Goal: Information Seeking & Learning: Check status

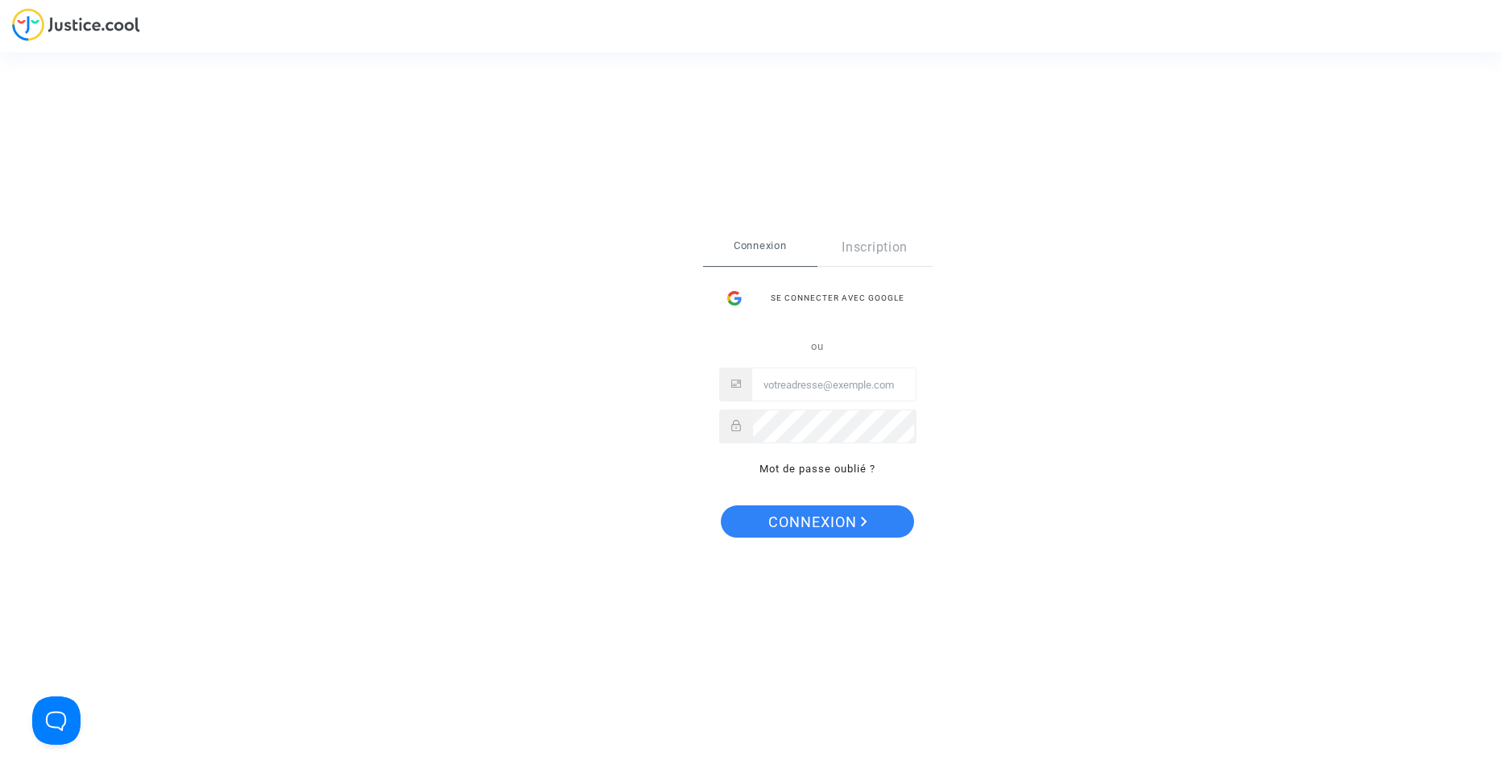
type input "[EMAIL_ADDRESS][DOMAIN_NAME]"
click at [909, 508] on div "Se connecter Connexion Inscription Se connecter avec Google ou [EMAIL_ADDRESS][…" at bounding box center [818, 388] width 230 height 319
click at [897, 525] on button "Connexion" at bounding box center [817, 521] width 193 height 32
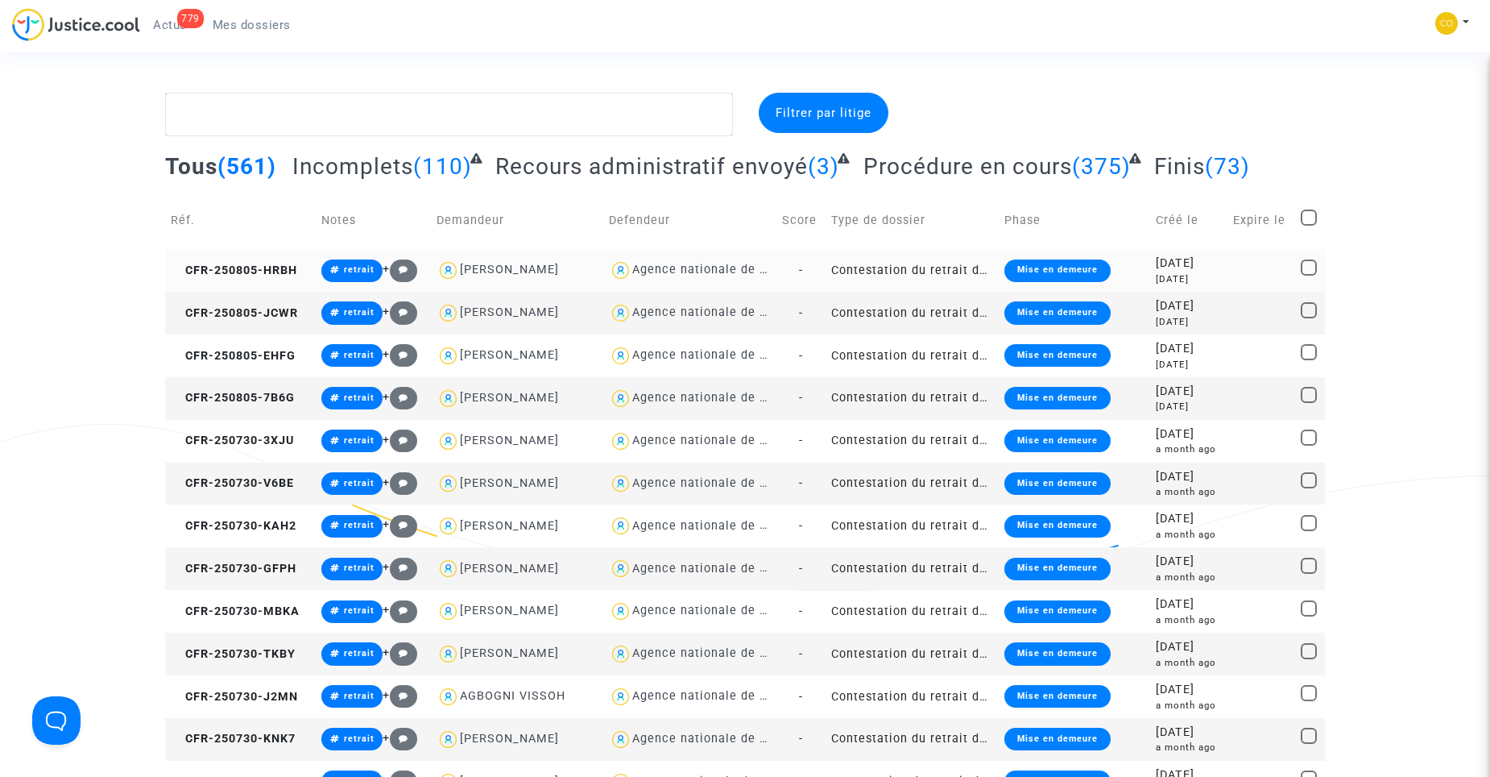
click at [920, 269] on td "Contestation du retrait de MaPrimeRénov par l'ANAH (mandataire)" at bounding box center [912, 270] width 173 height 43
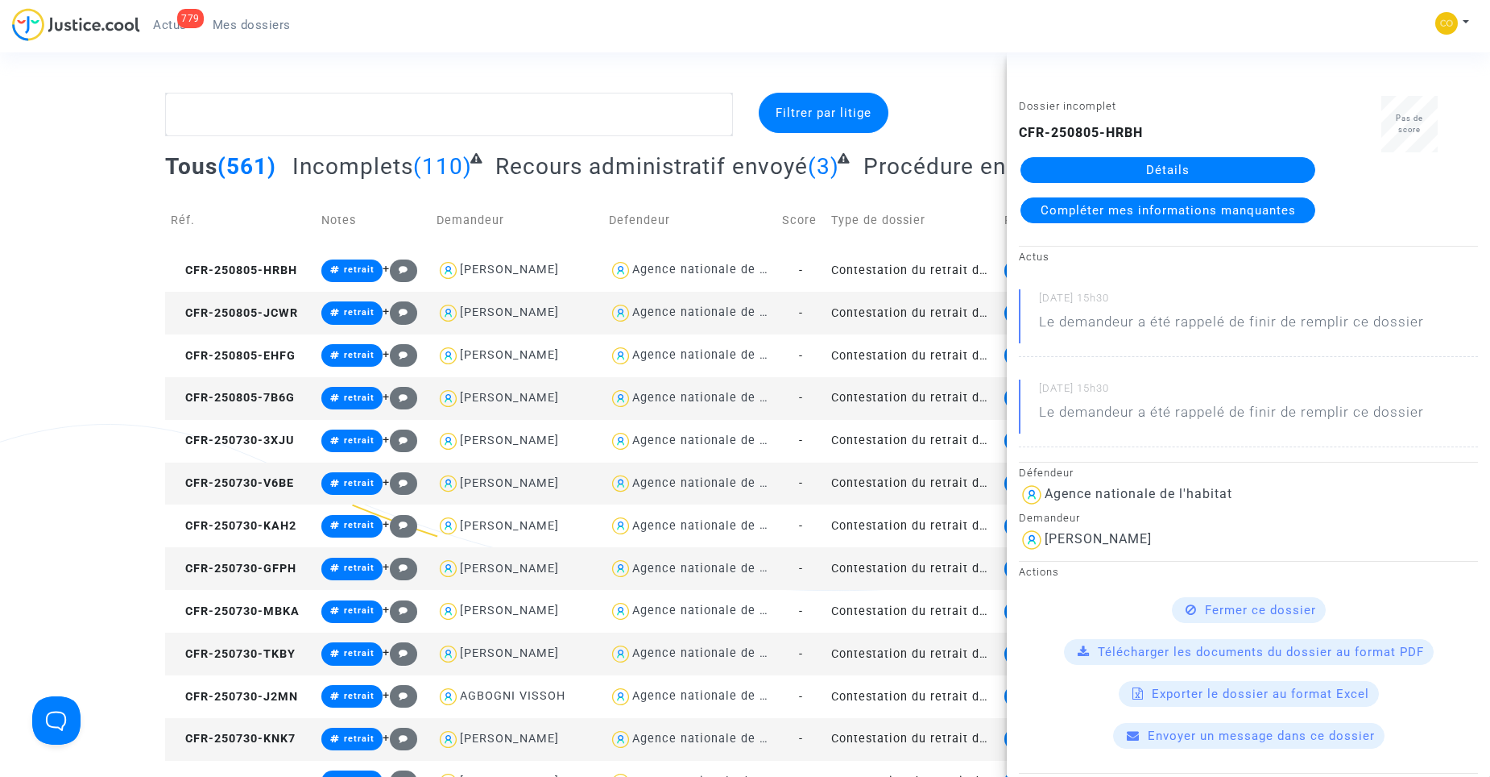
click at [1228, 160] on link "Détails" at bounding box center [1168, 170] width 295 height 26
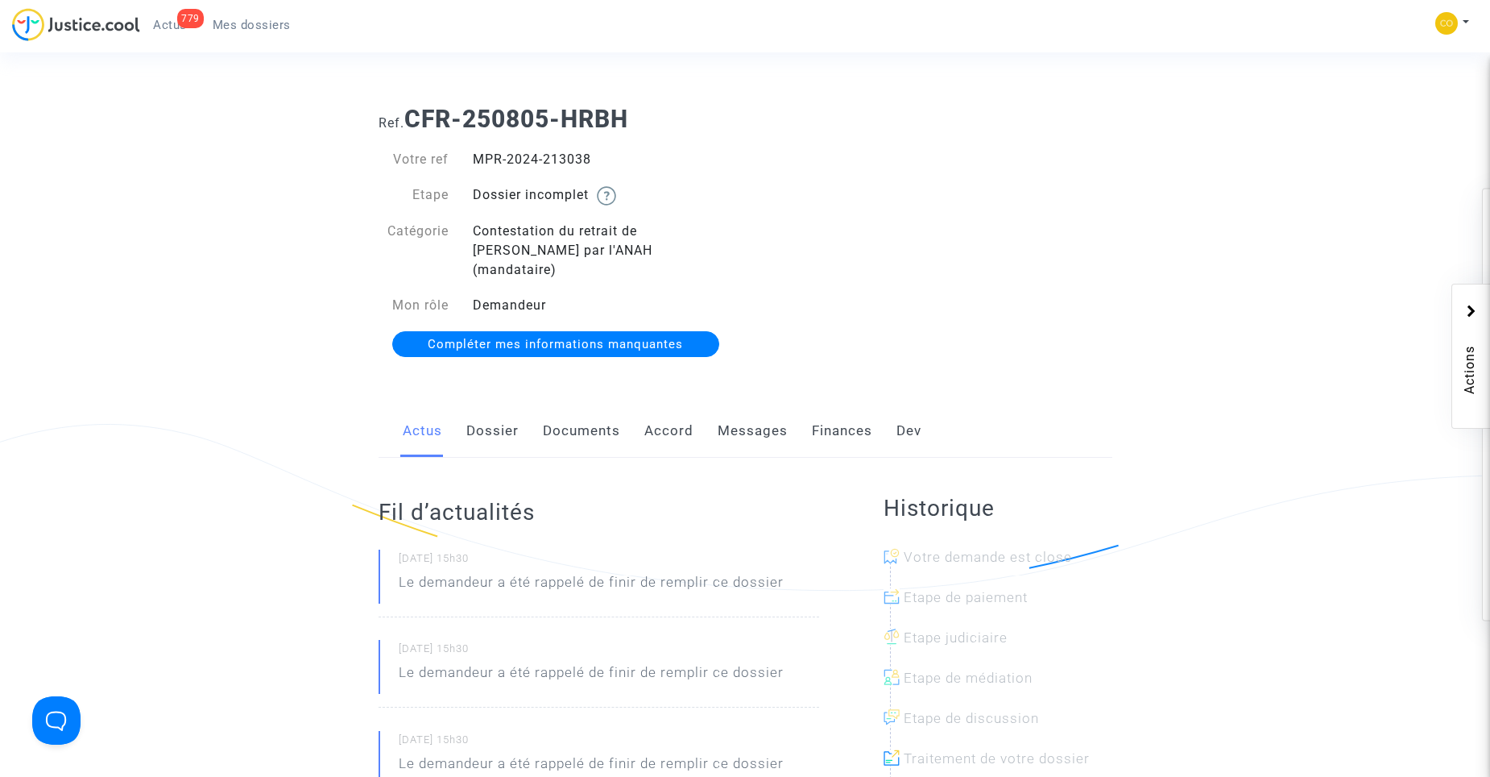
click at [591, 412] on link "Documents" at bounding box center [581, 430] width 77 height 53
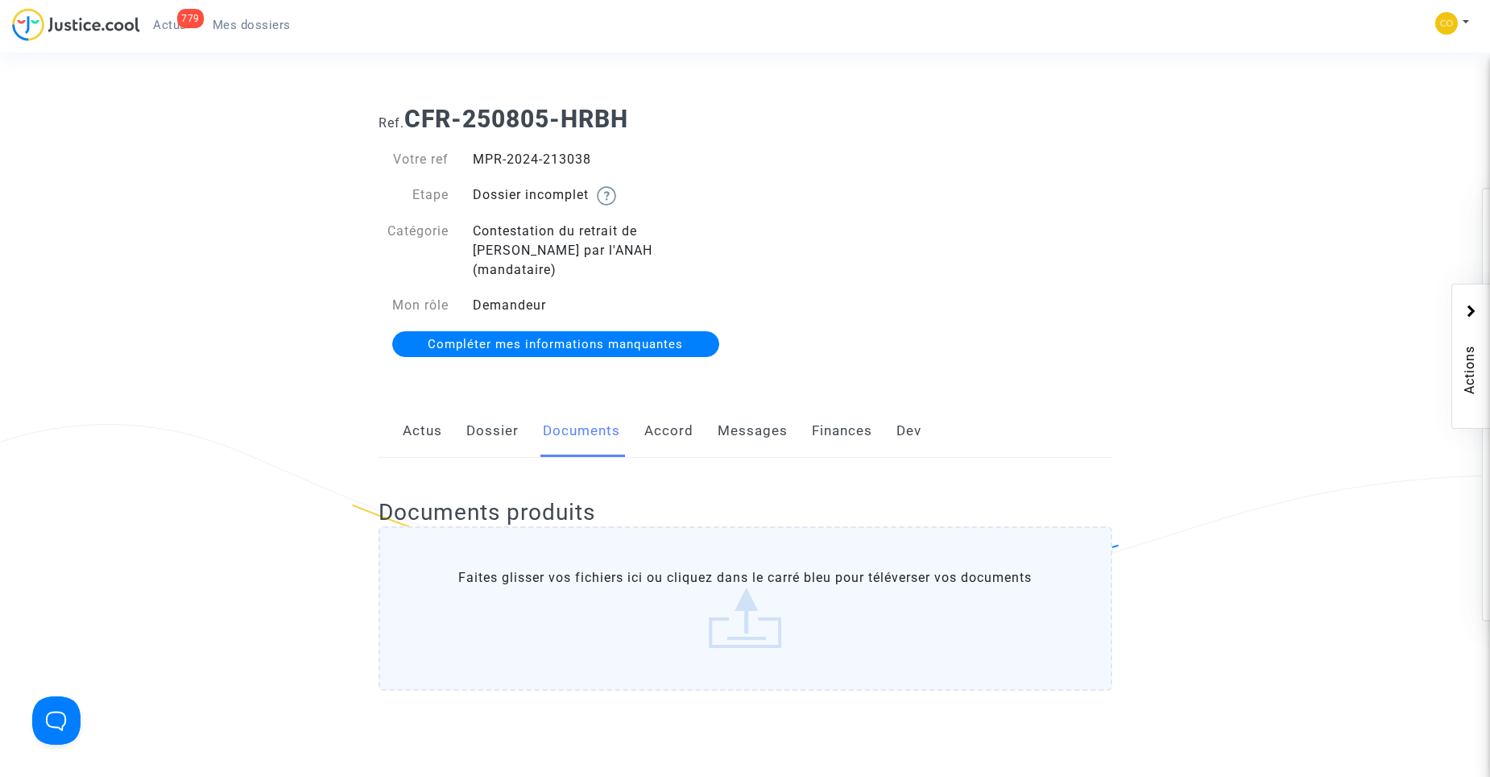
click at [499, 408] on link "Dossier" at bounding box center [492, 430] width 52 height 53
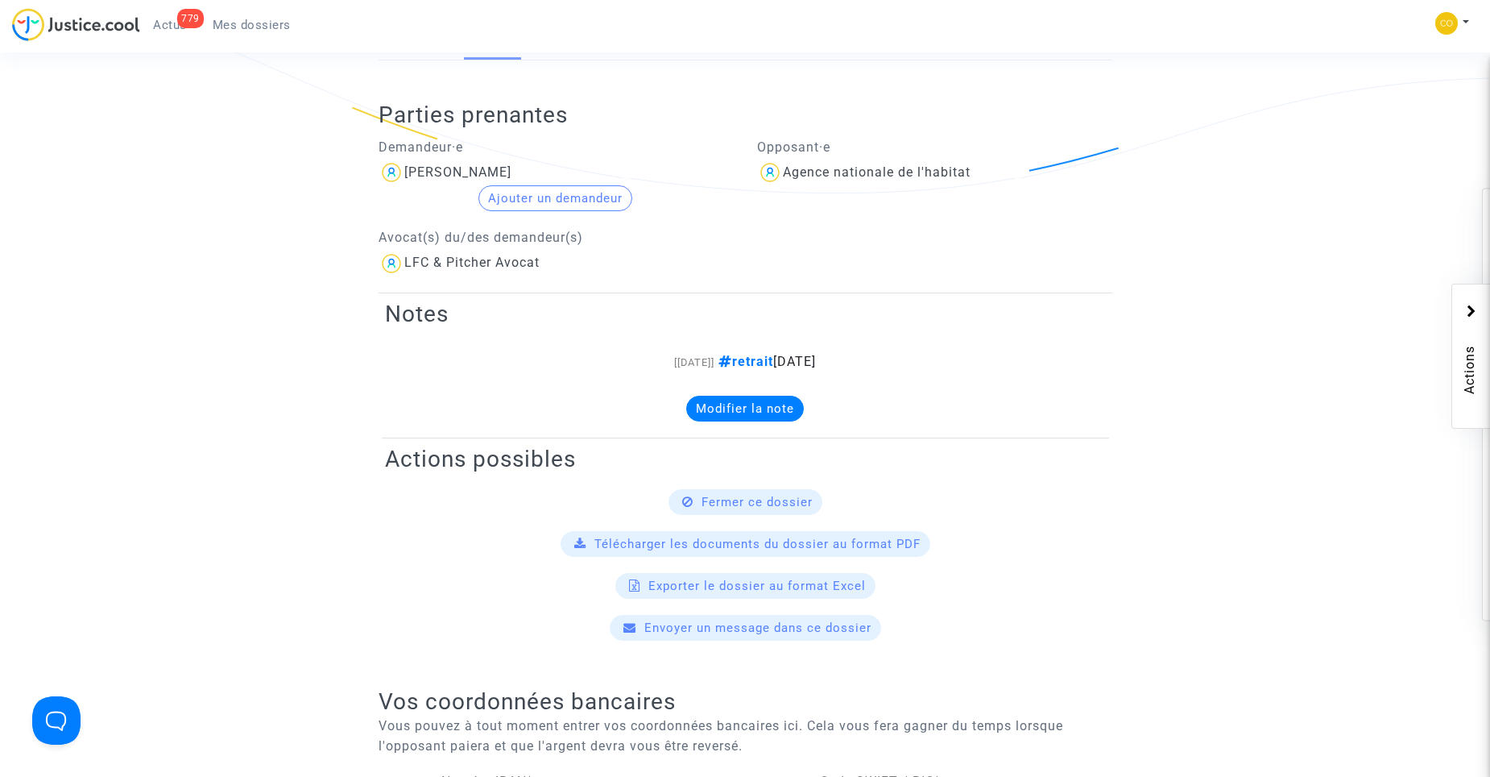
scroll to position [81, 0]
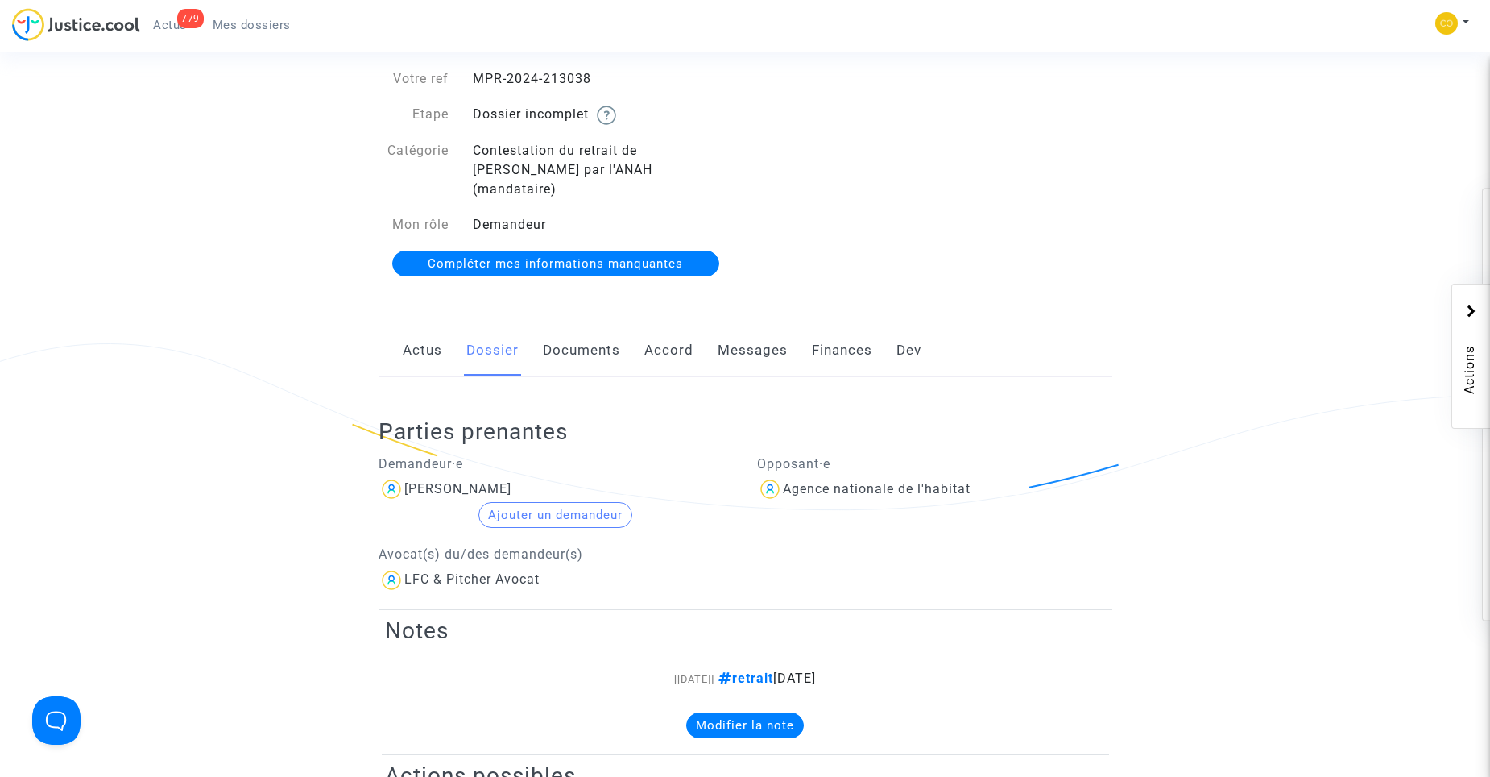
click at [604, 343] on link "Documents" at bounding box center [581, 350] width 77 height 53
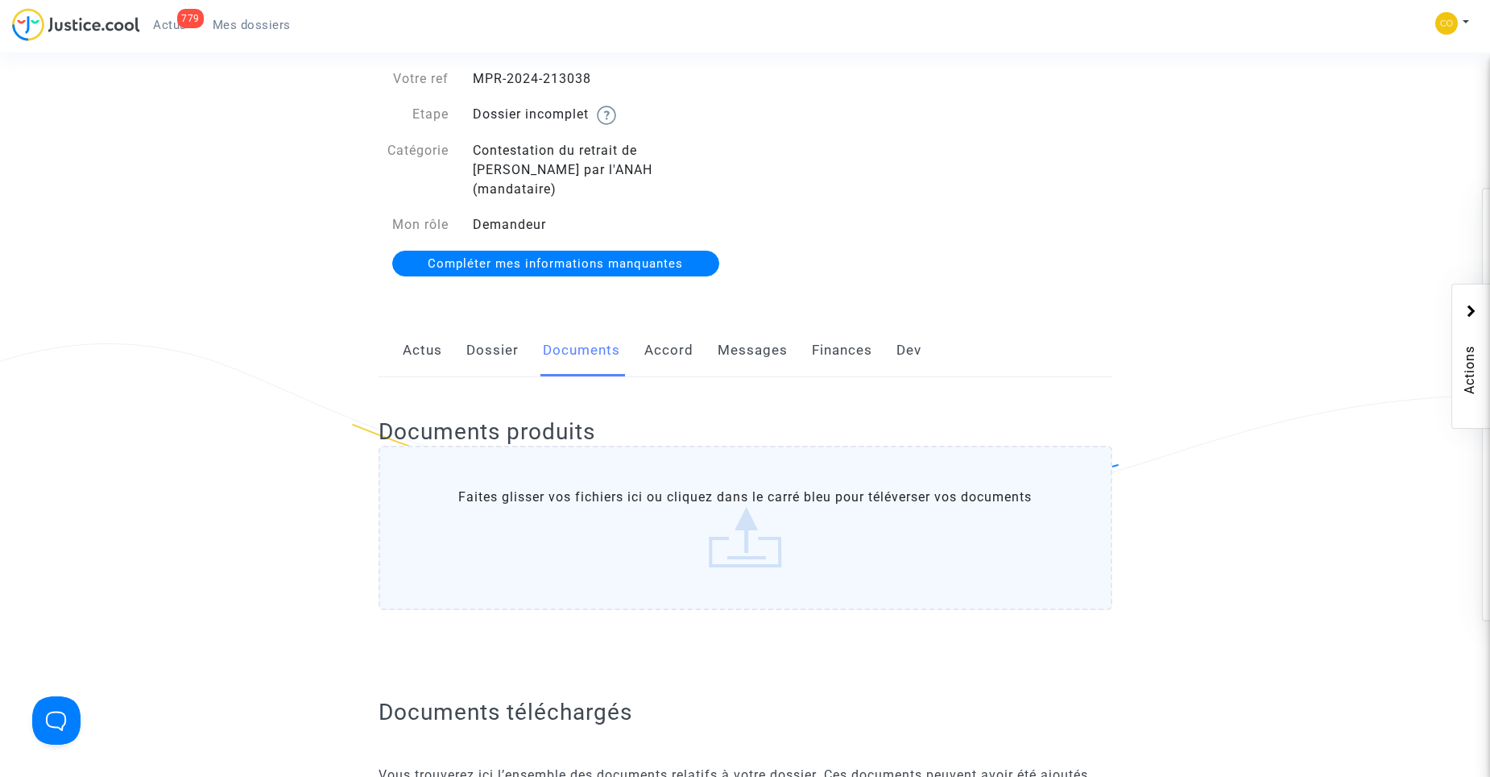
click at [275, 23] on span "Mes dossiers" at bounding box center [252, 25] width 78 height 15
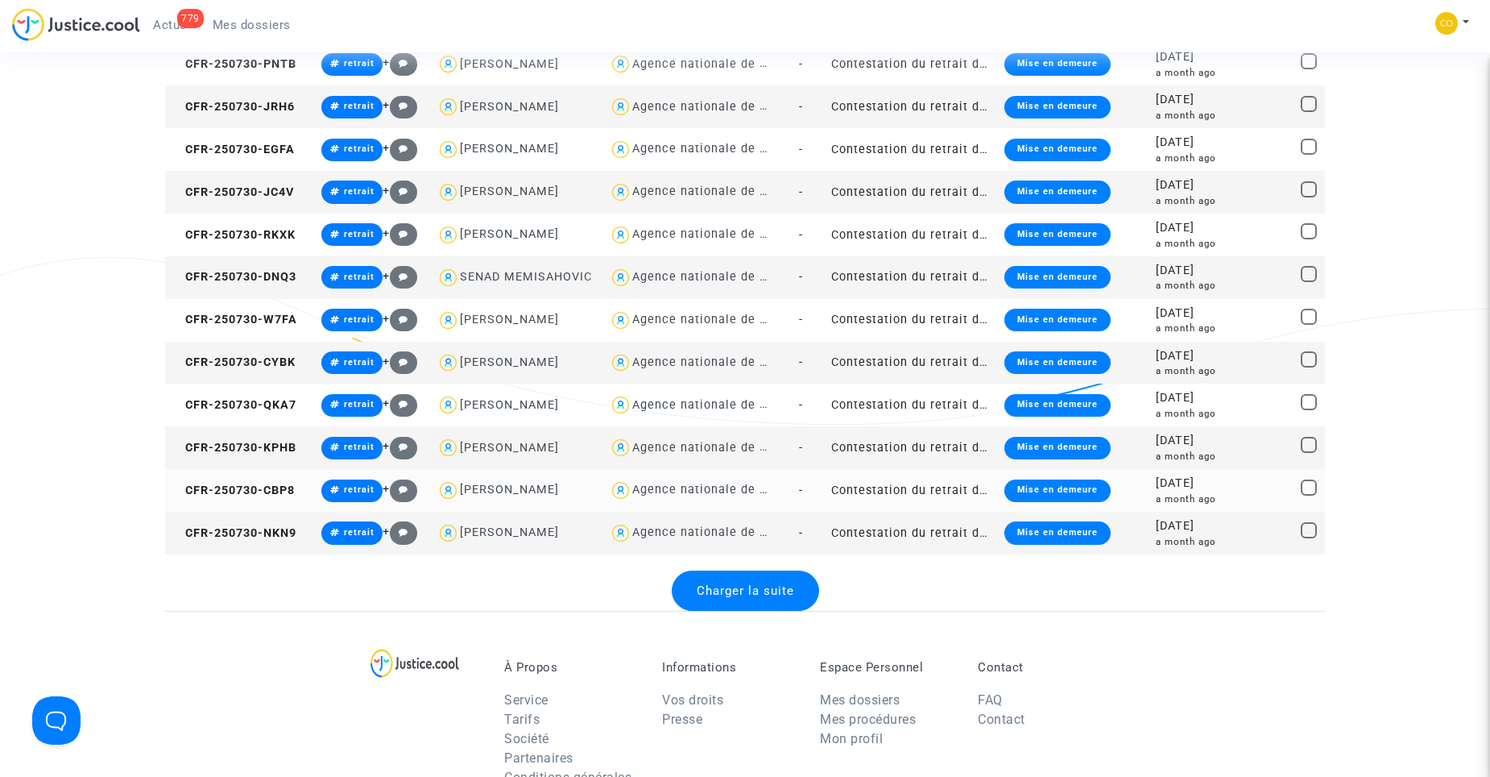
scroll to position [1933, 0]
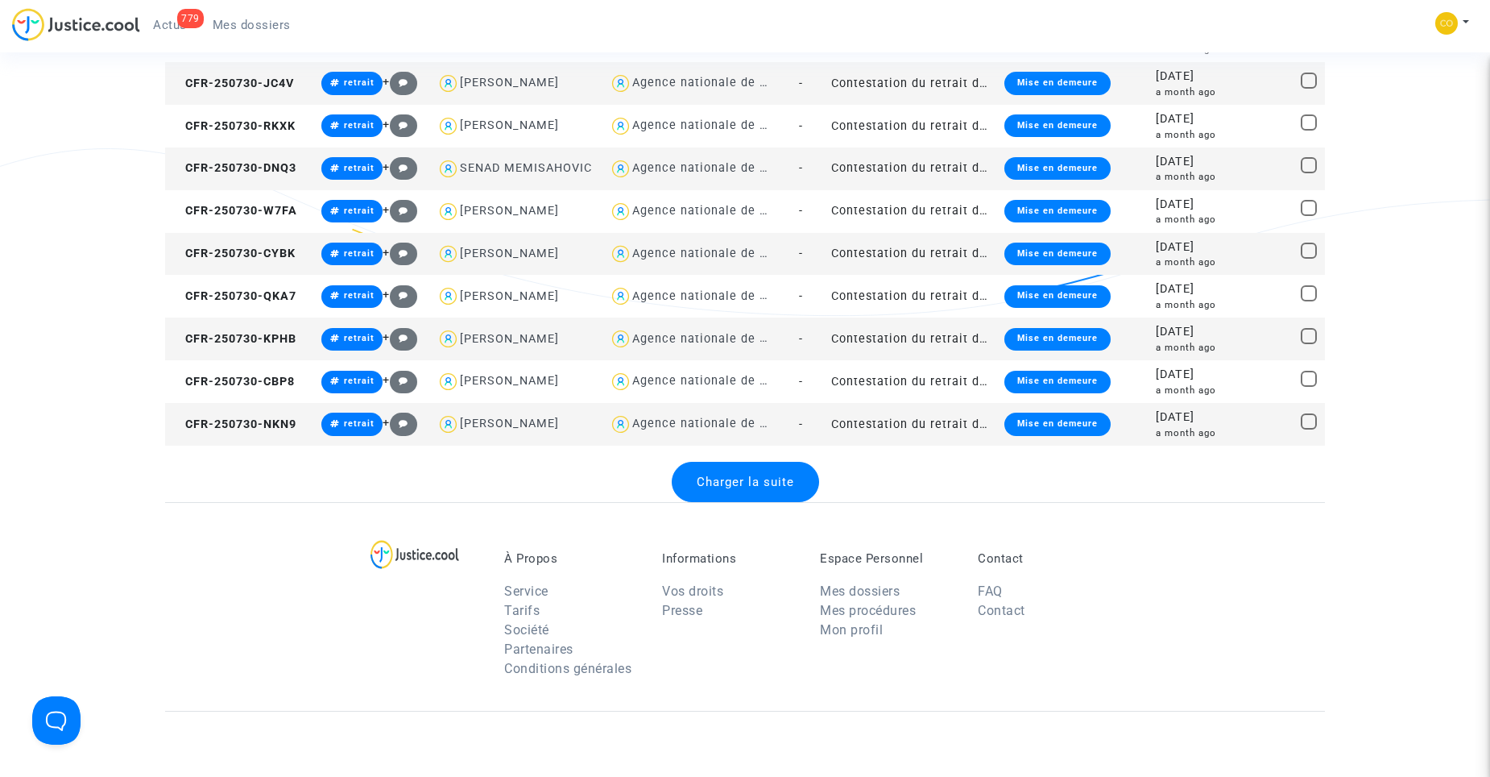
click at [764, 486] on span "Charger la suite" at bounding box center [745, 481] width 97 height 15
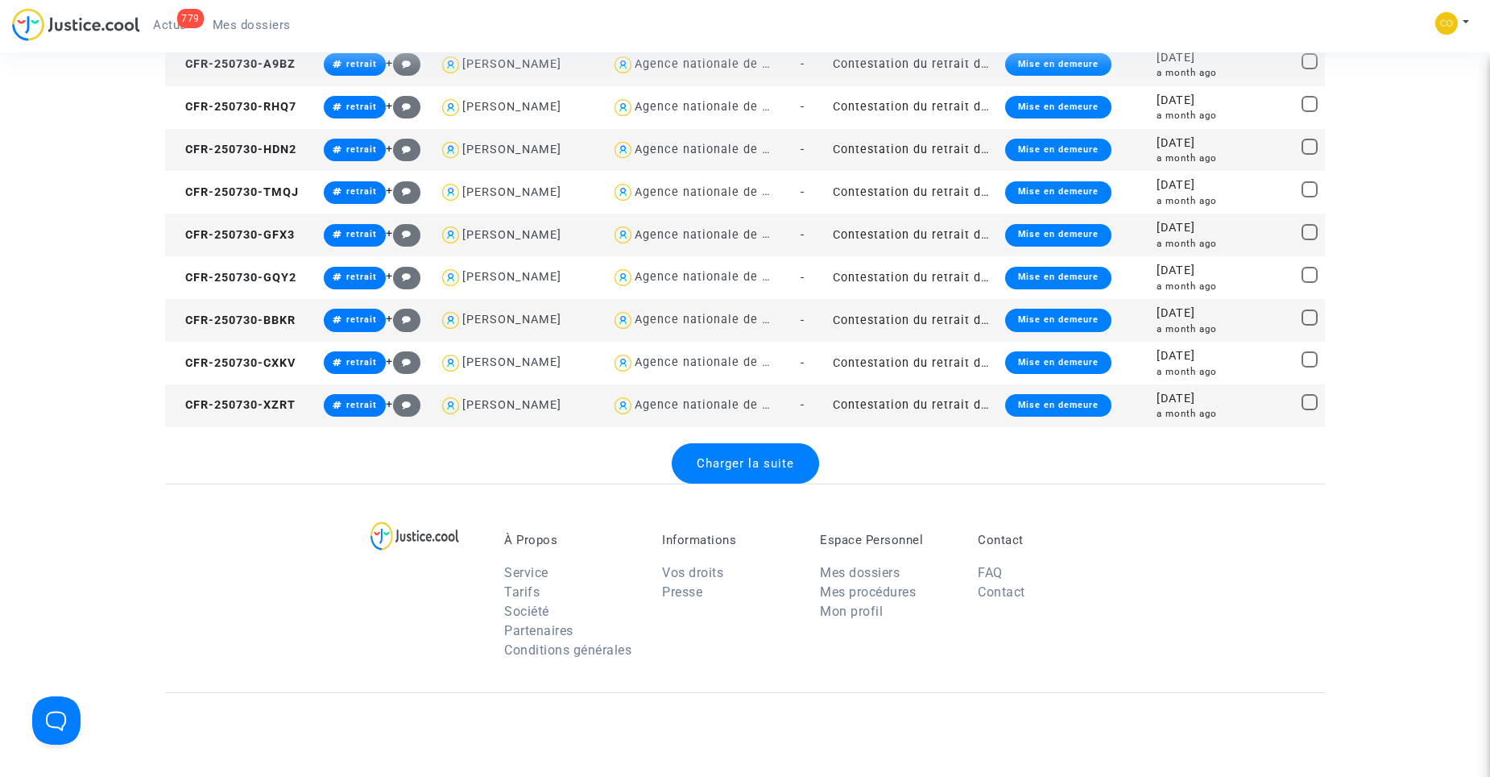
scroll to position [4189, 0]
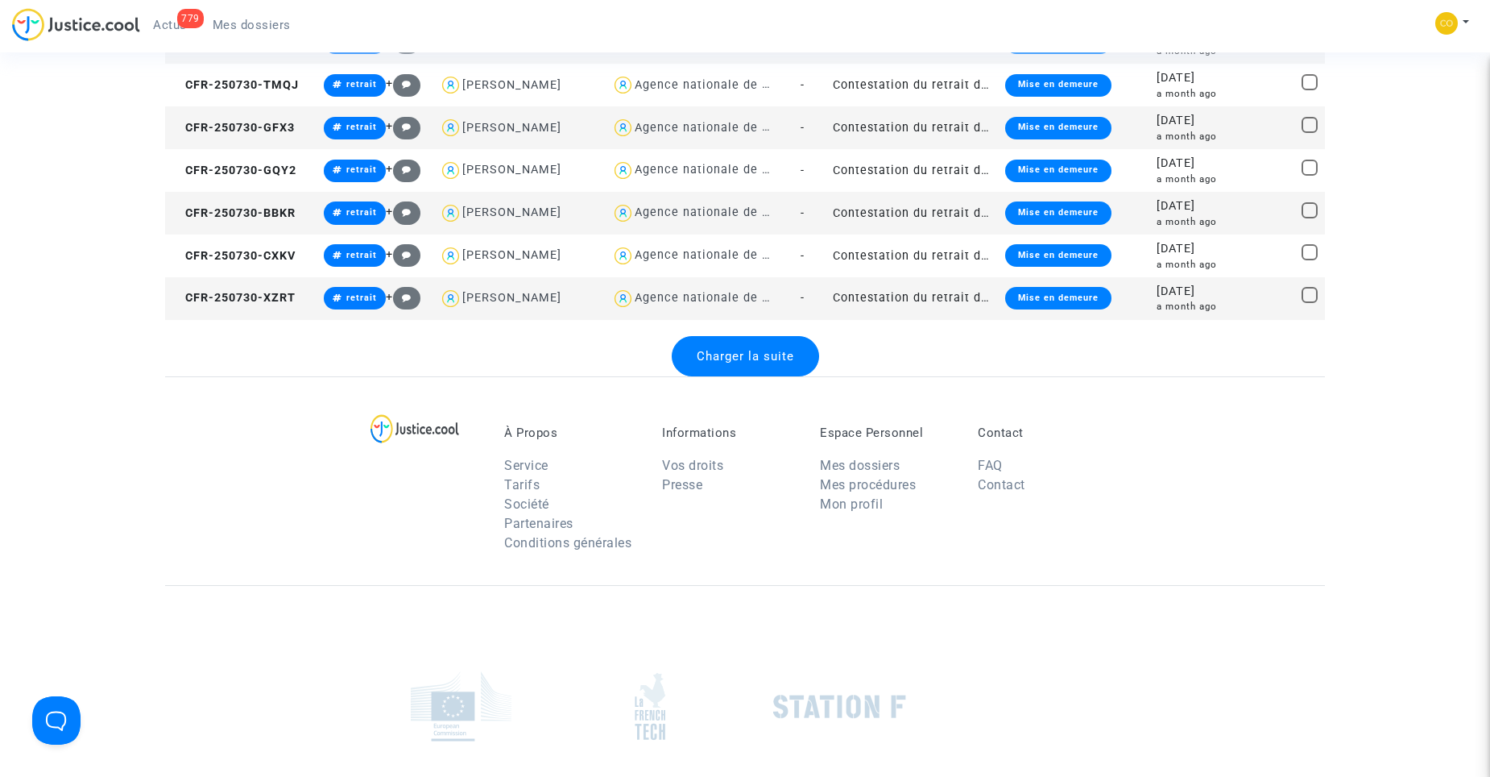
click at [964, 292] on td "Contestation du retrait de MaPrimeRénov par l'ANAH (mandataire)" at bounding box center [913, 298] width 172 height 43
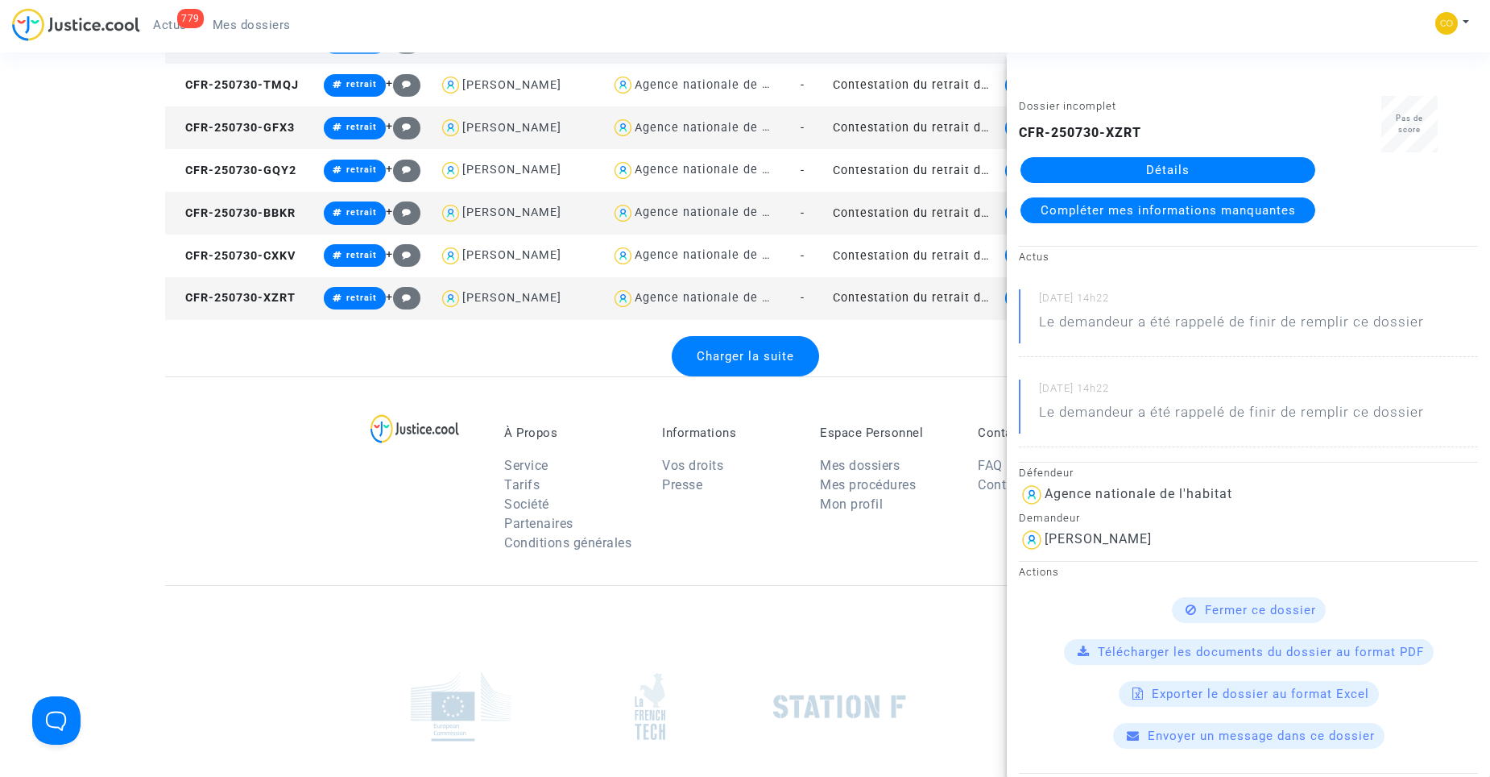
click at [1197, 168] on link "Détails" at bounding box center [1168, 170] width 295 height 26
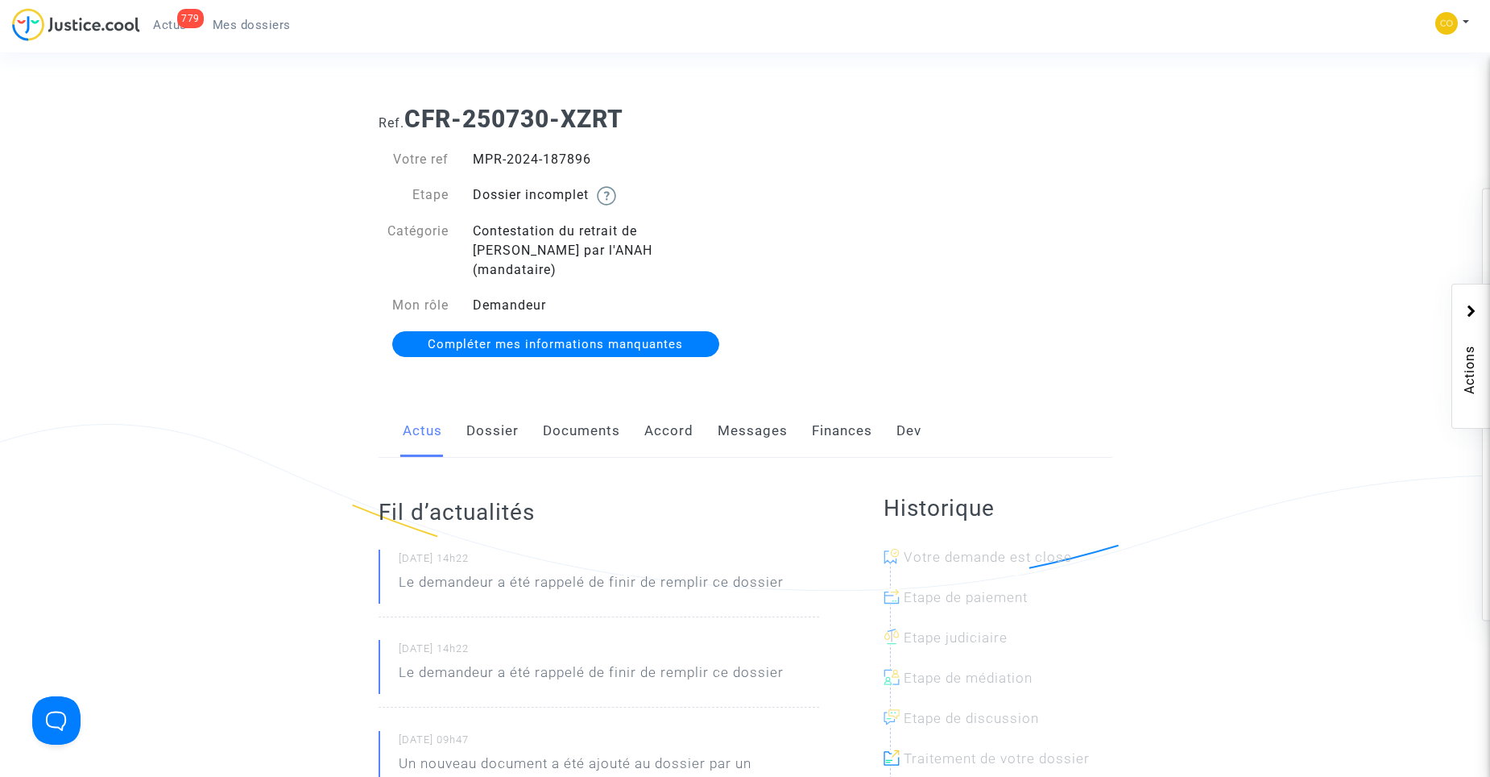
click at [589, 420] on link "Documents" at bounding box center [581, 430] width 77 height 53
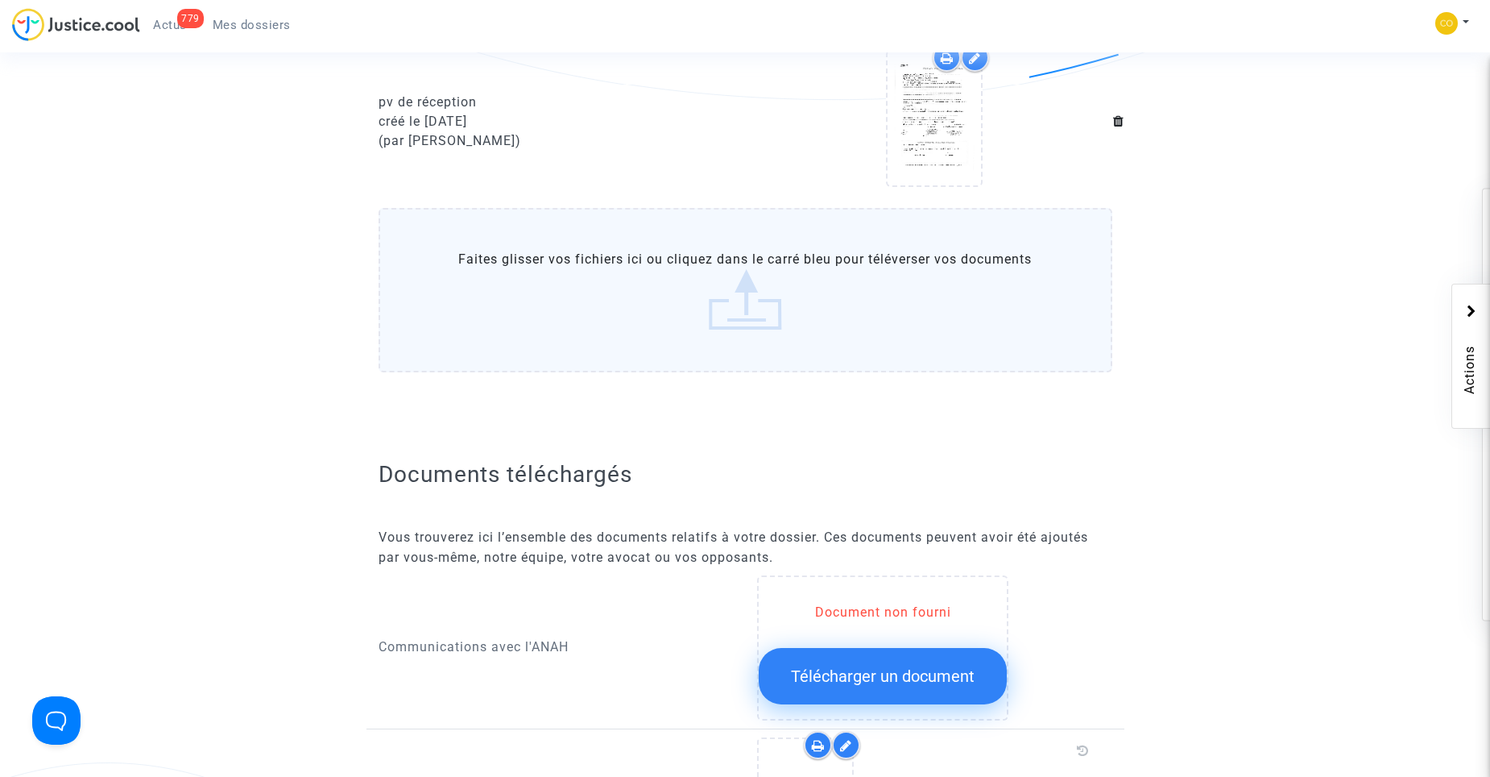
scroll to position [161, 0]
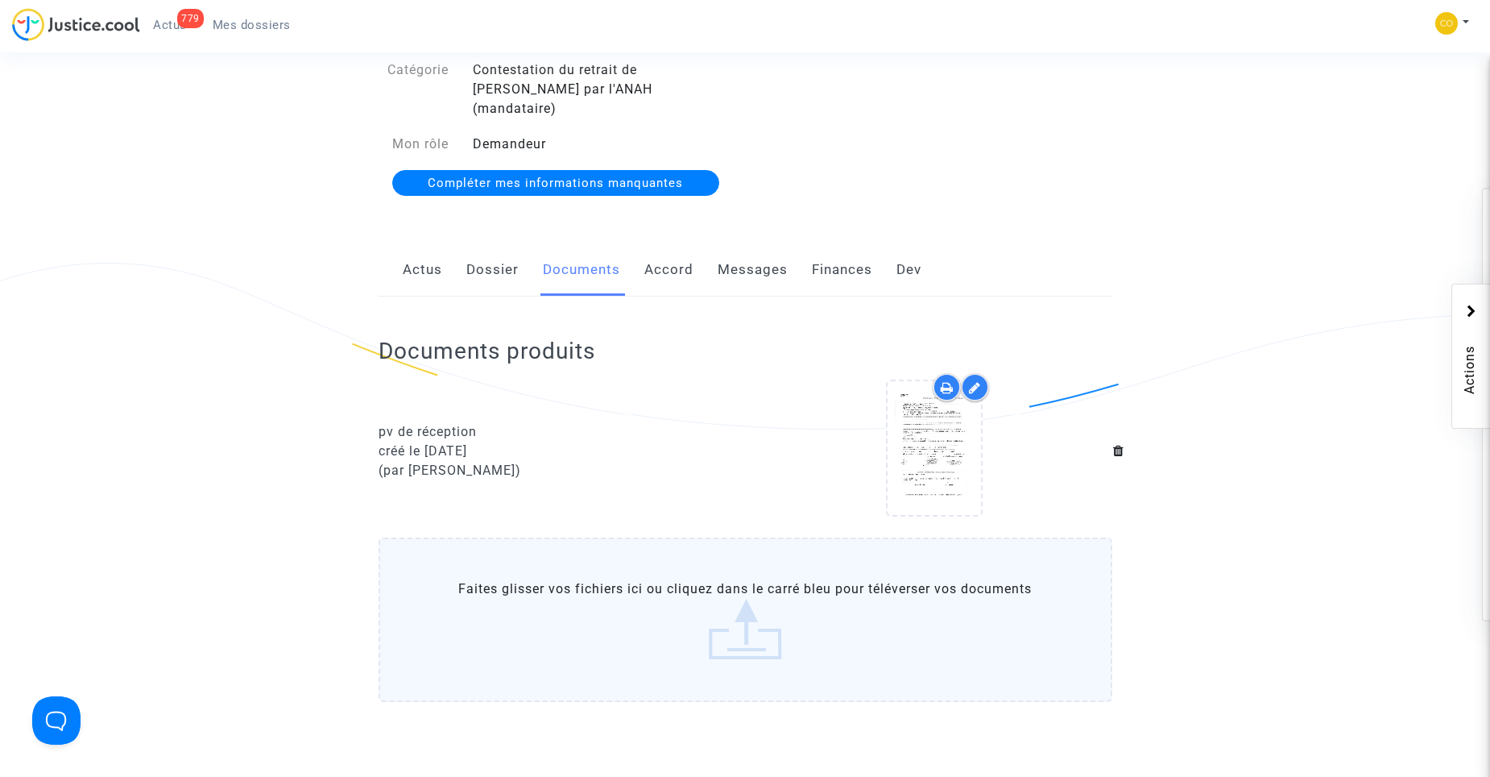
click at [247, 33] on link "Mes dossiers" at bounding box center [252, 25] width 104 height 24
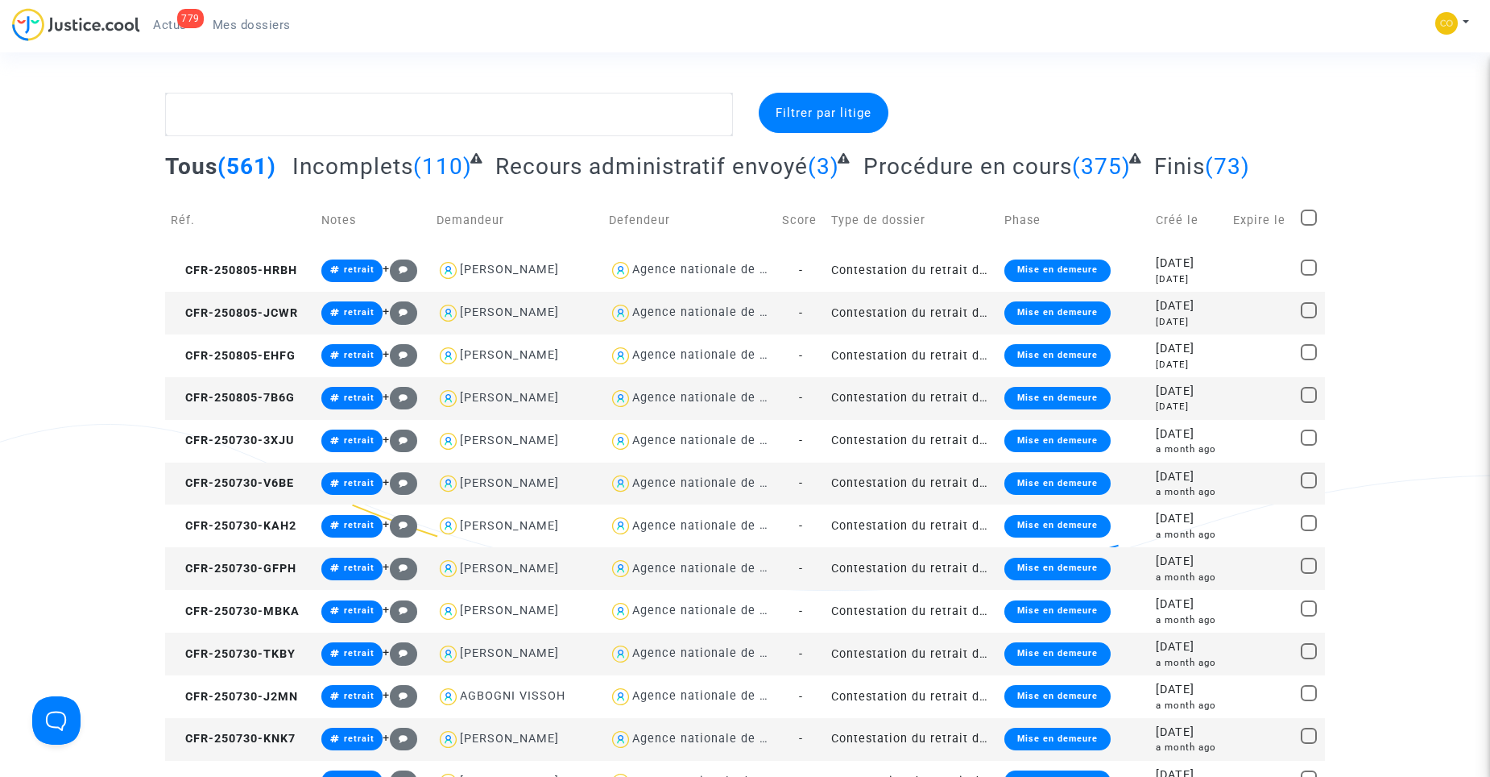
click at [171, 28] on span "Actus" at bounding box center [170, 25] width 34 height 15
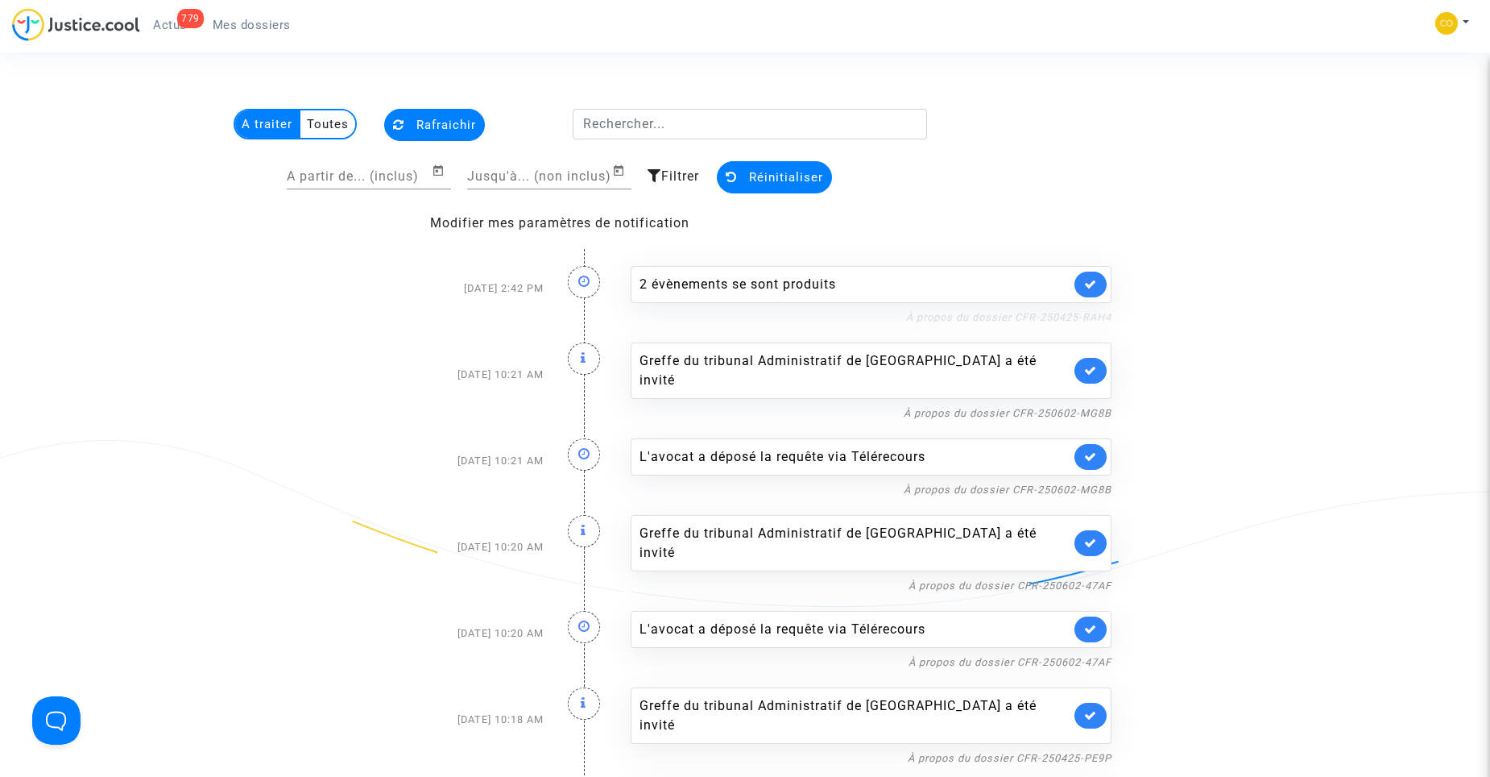
click at [1077, 320] on link "À propos du dossier CFR-250425-RAH4" at bounding box center [1008, 317] width 205 height 12
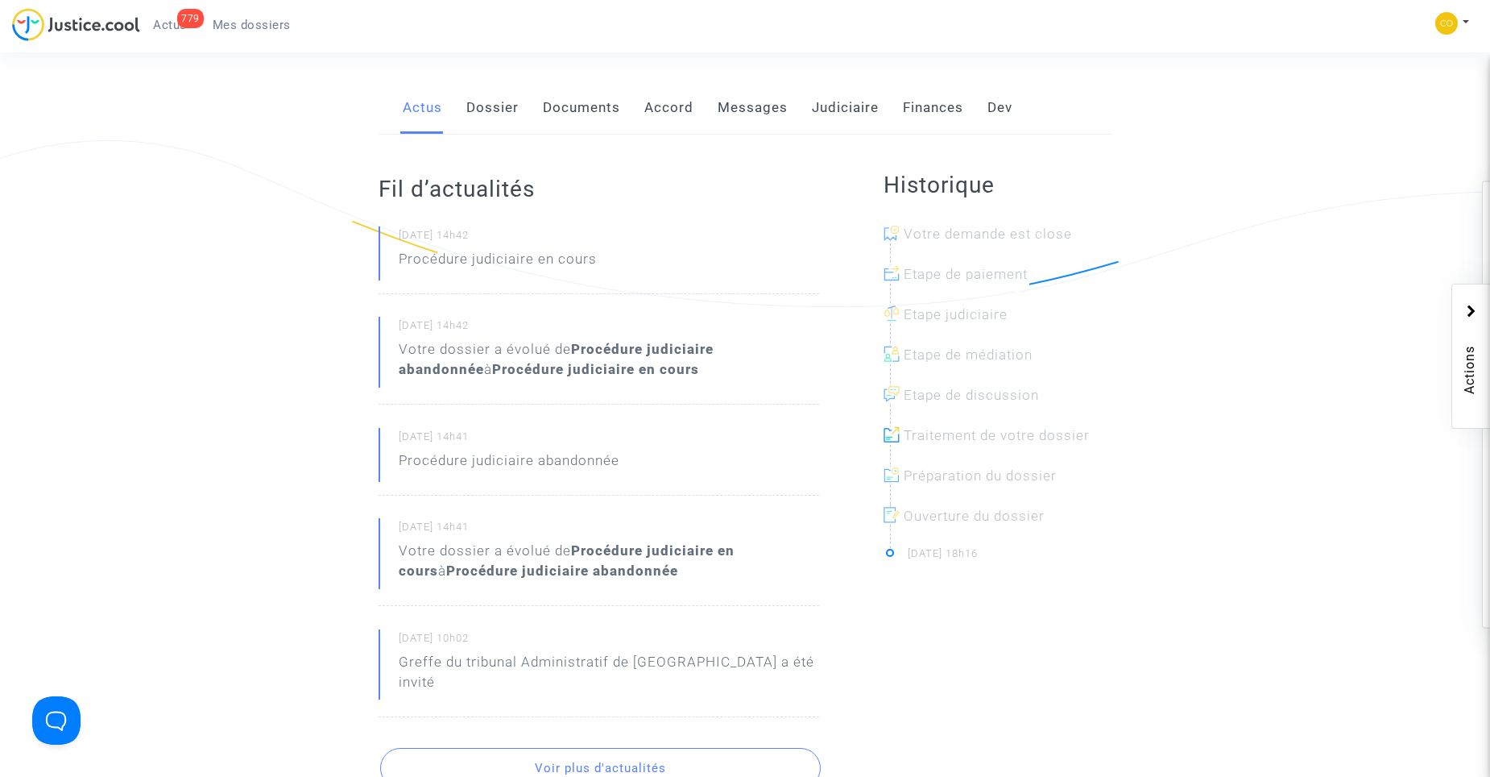
scroll to position [322, 0]
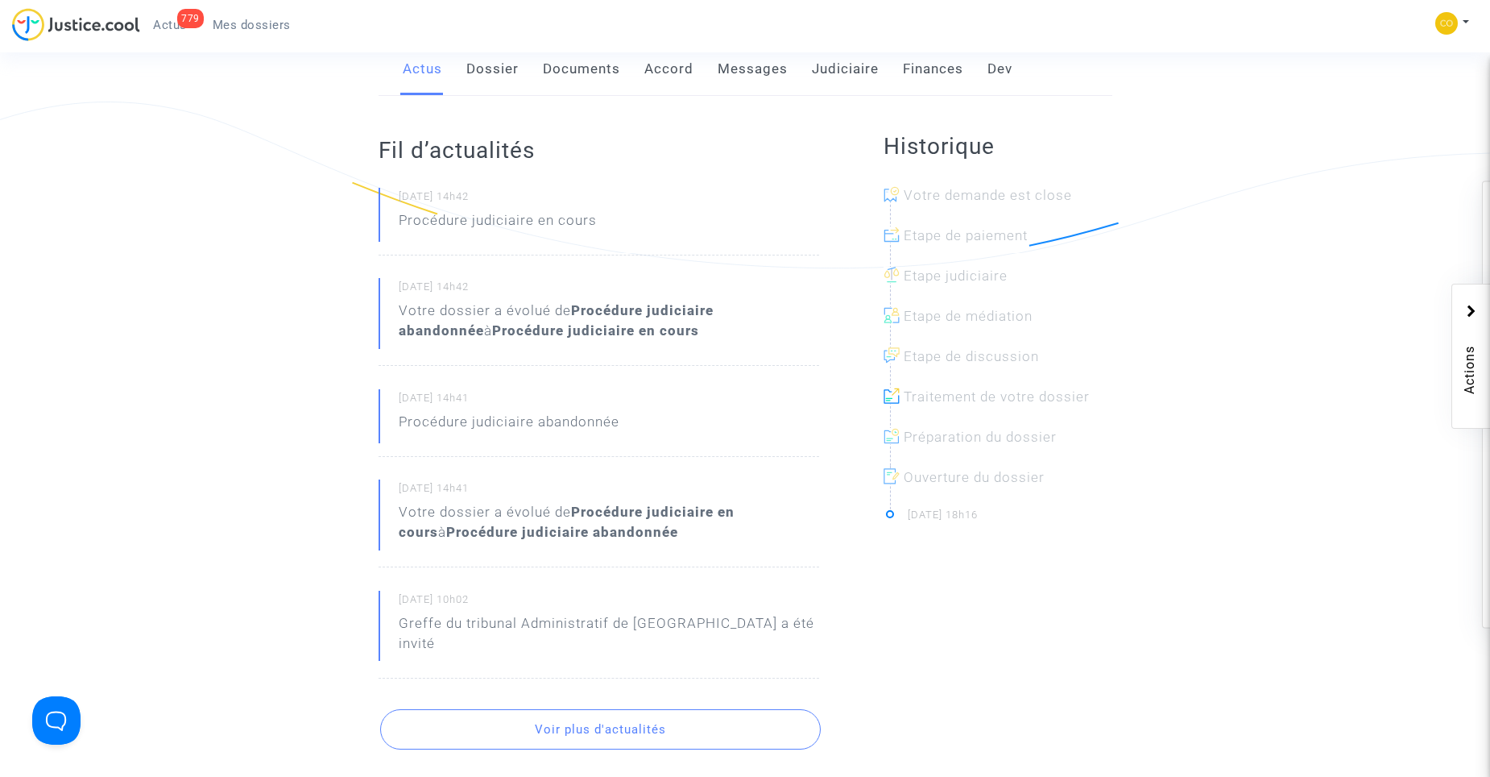
click at [634, 709] on button "Voir plus d'actualités" at bounding box center [600, 729] width 441 height 40
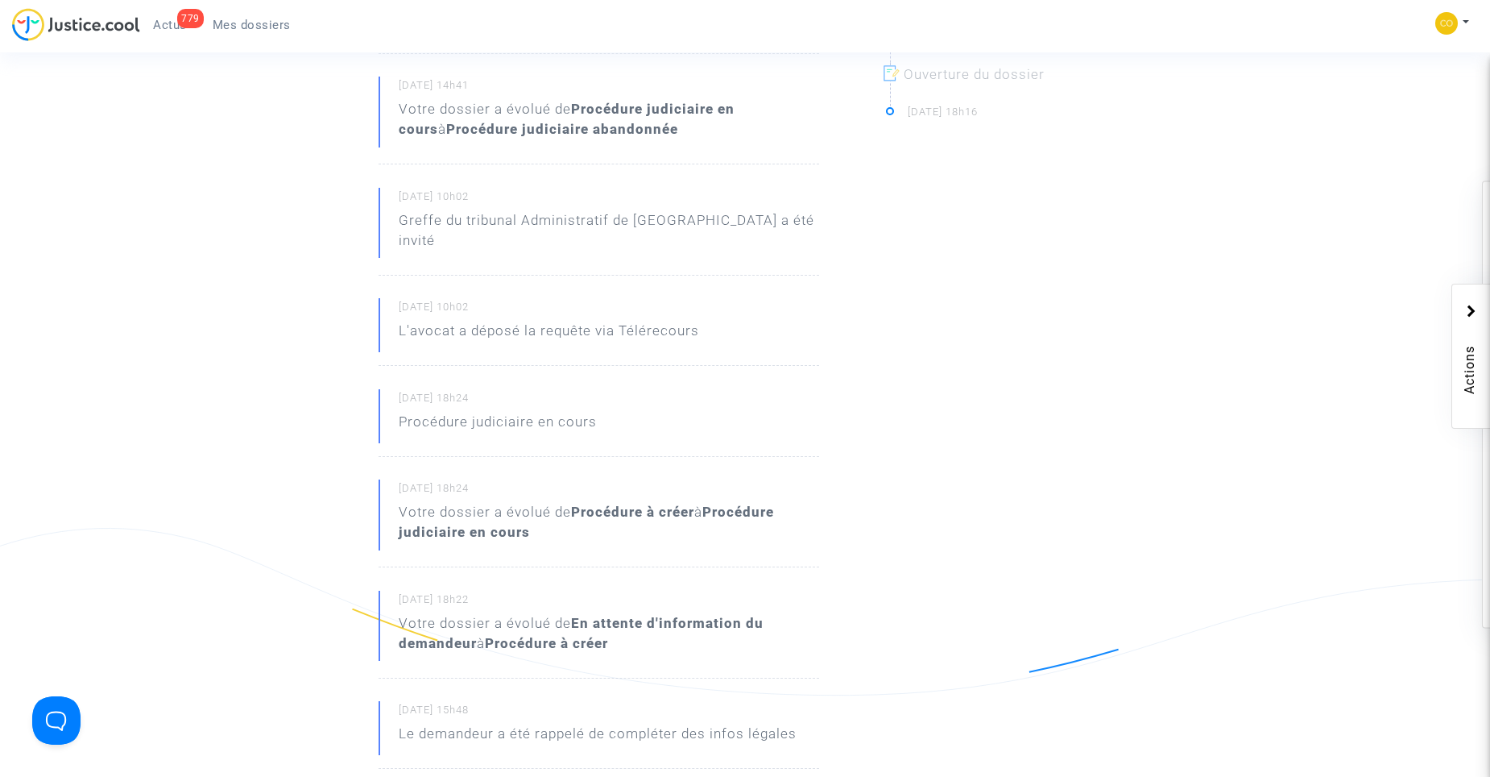
scroll to position [886, 0]
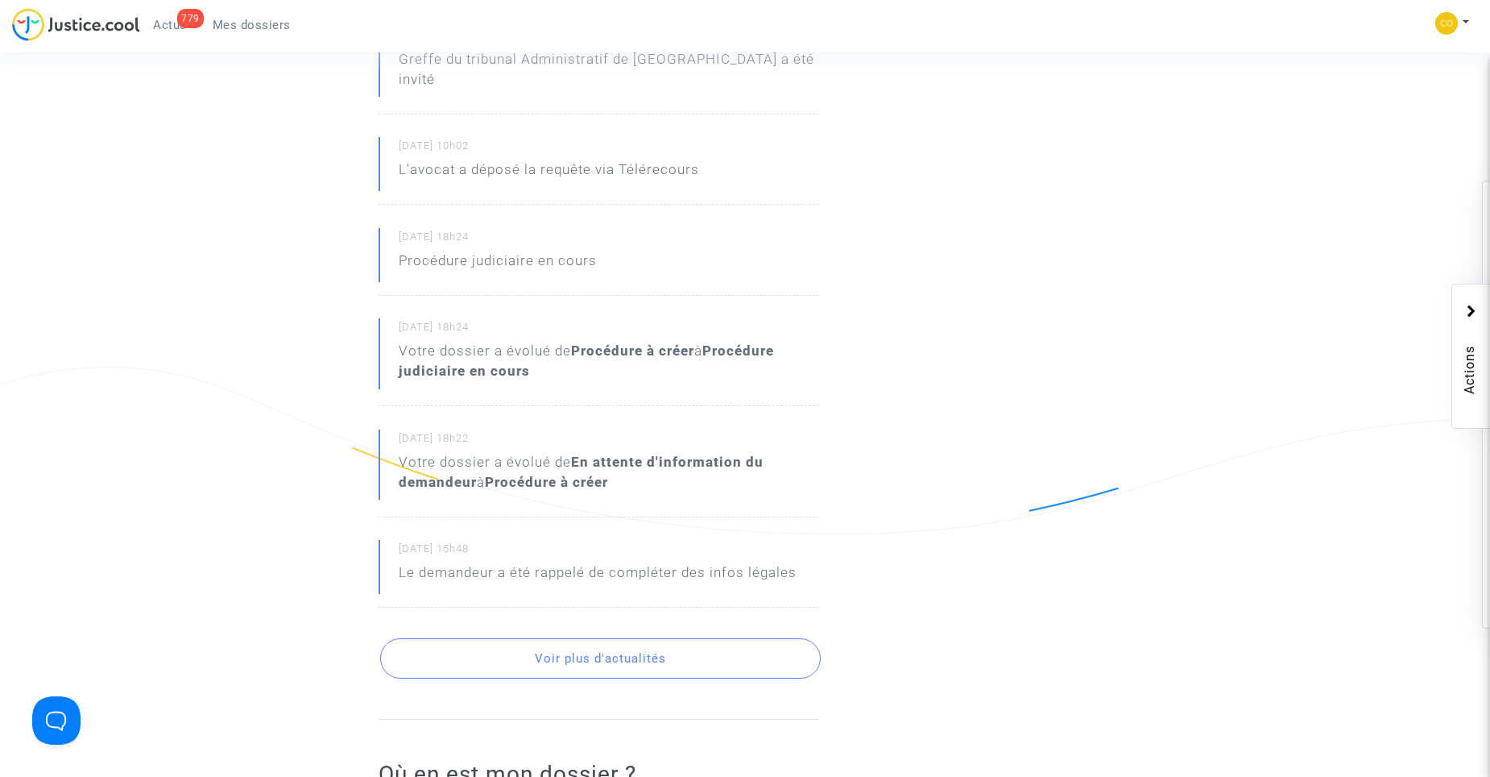
click at [657, 638] on button "Voir plus d'actualités" at bounding box center [600, 658] width 441 height 40
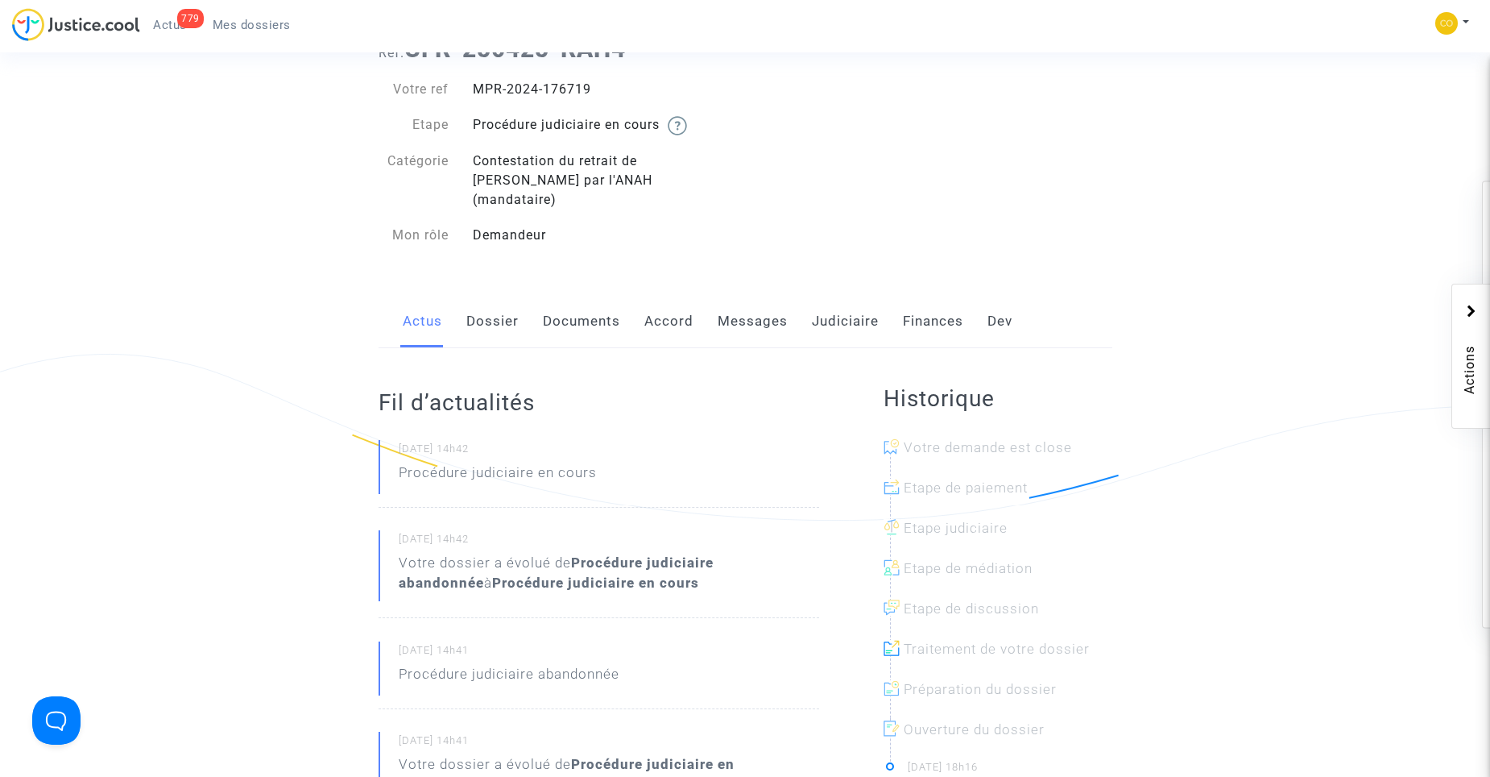
scroll to position [0, 0]
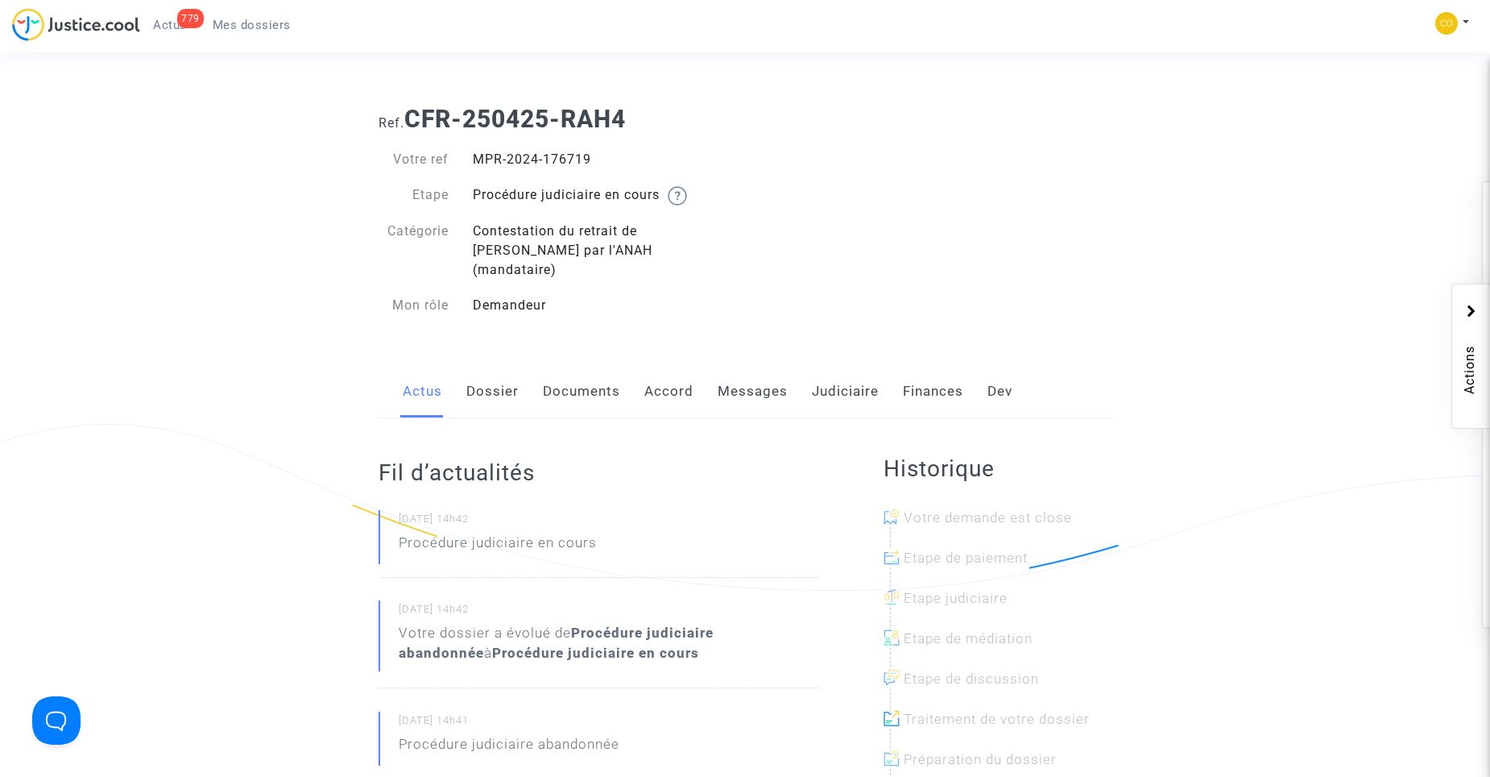
click at [546, 367] on link "Documents" at bounding box center [581, 391] width 77 height 53
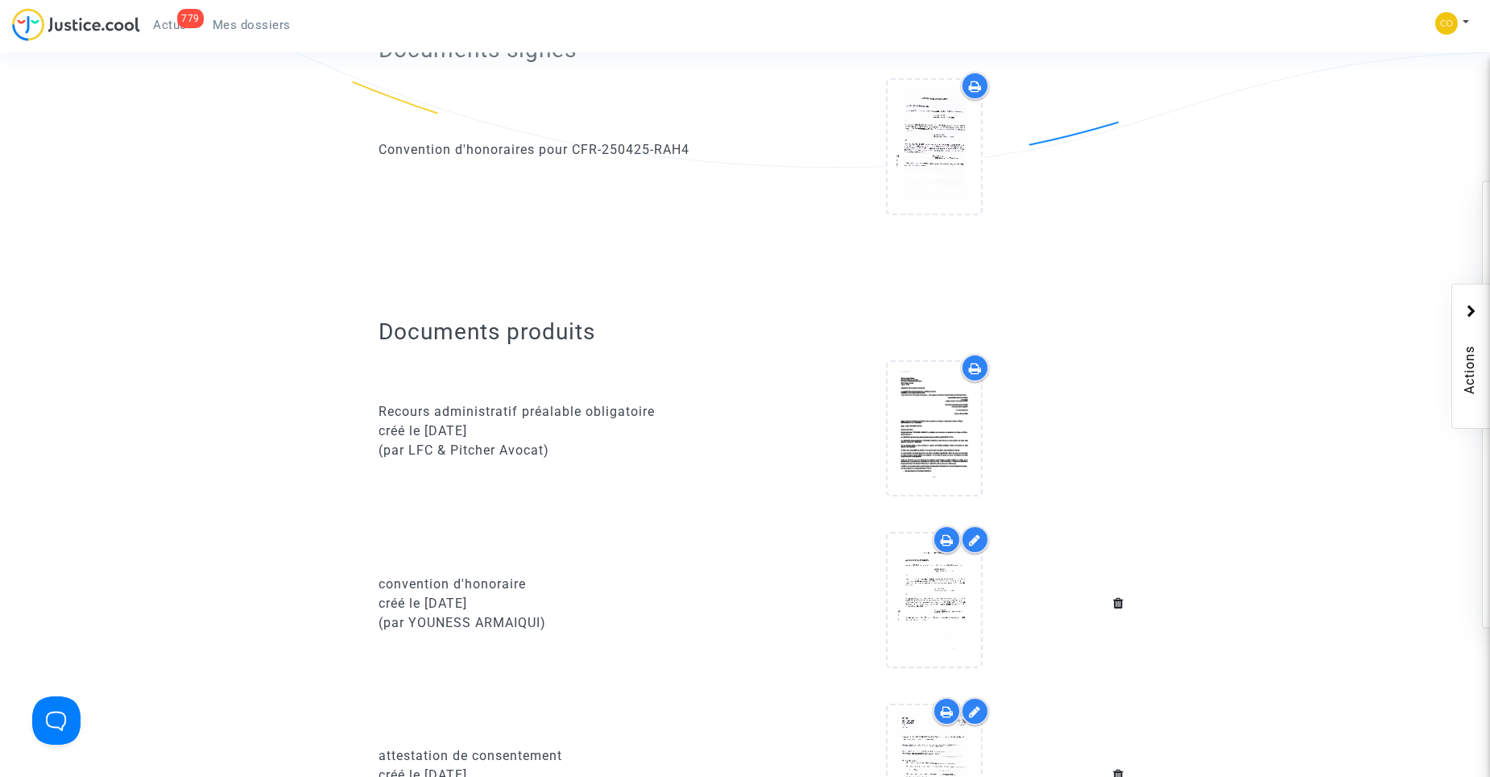
scroll to position [564, 0]
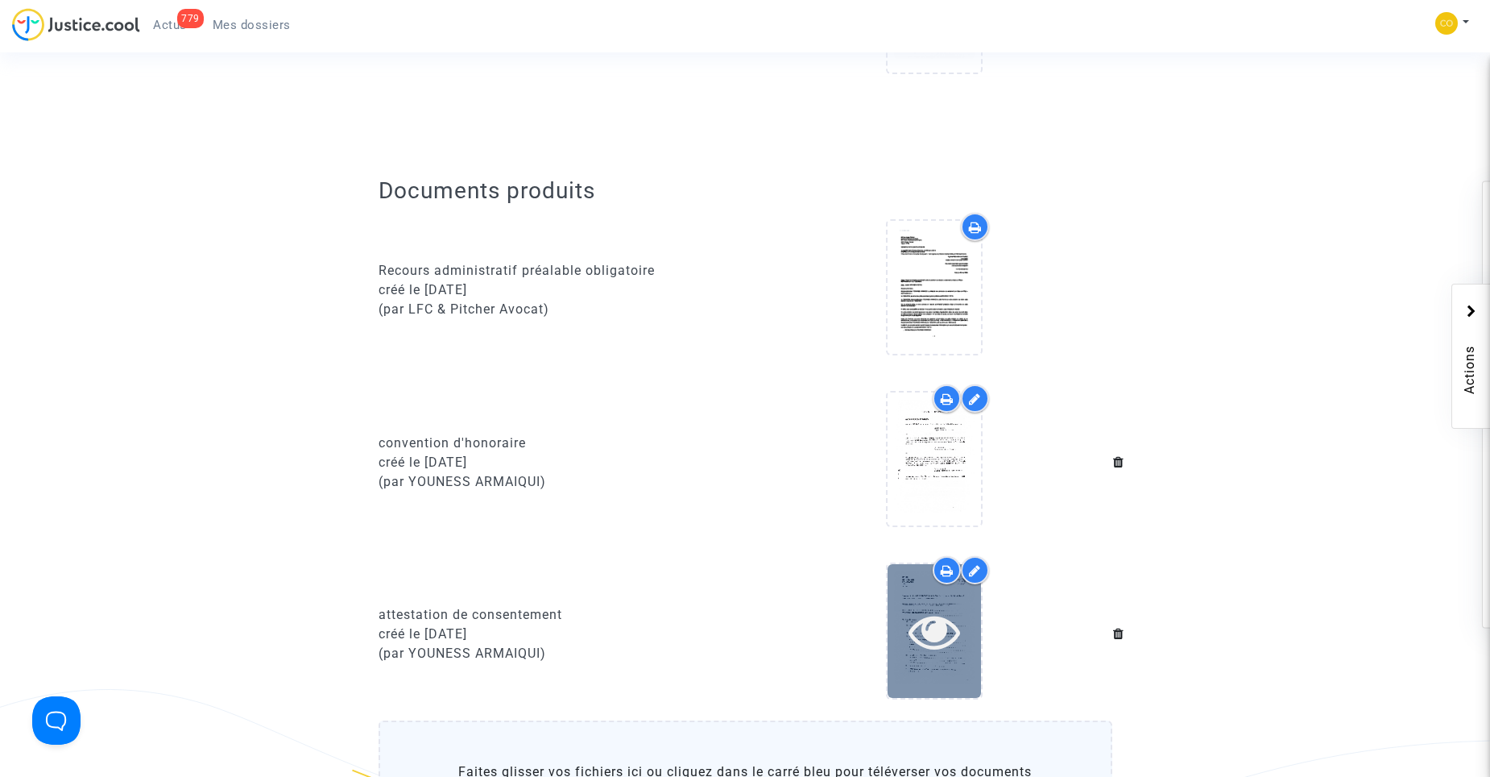
click at [945, 624] on icon at bounding box center [935, 631] width 52 height 52
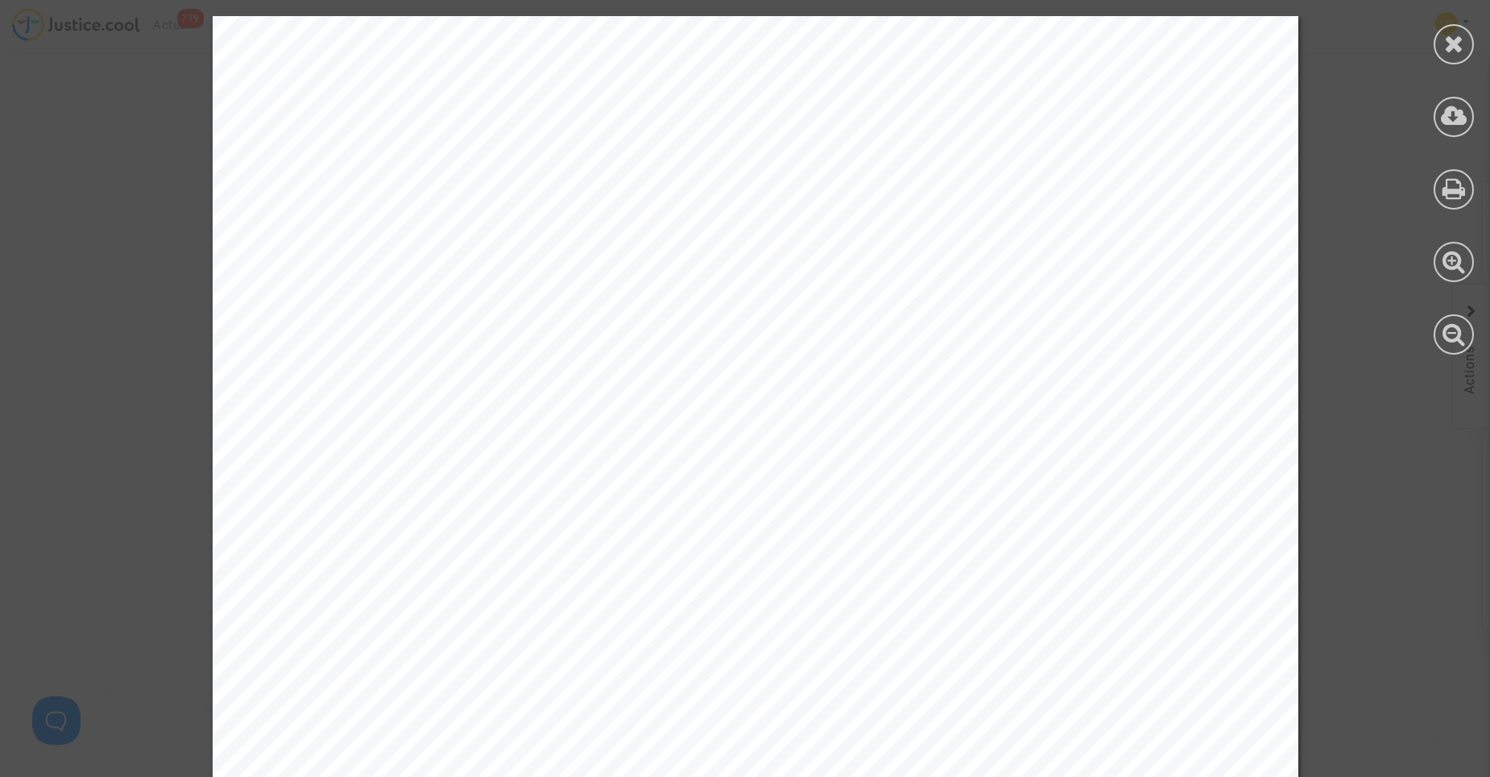
click at [1453, 42] on icon at bounding box center [1454, 43] width 20 height 24
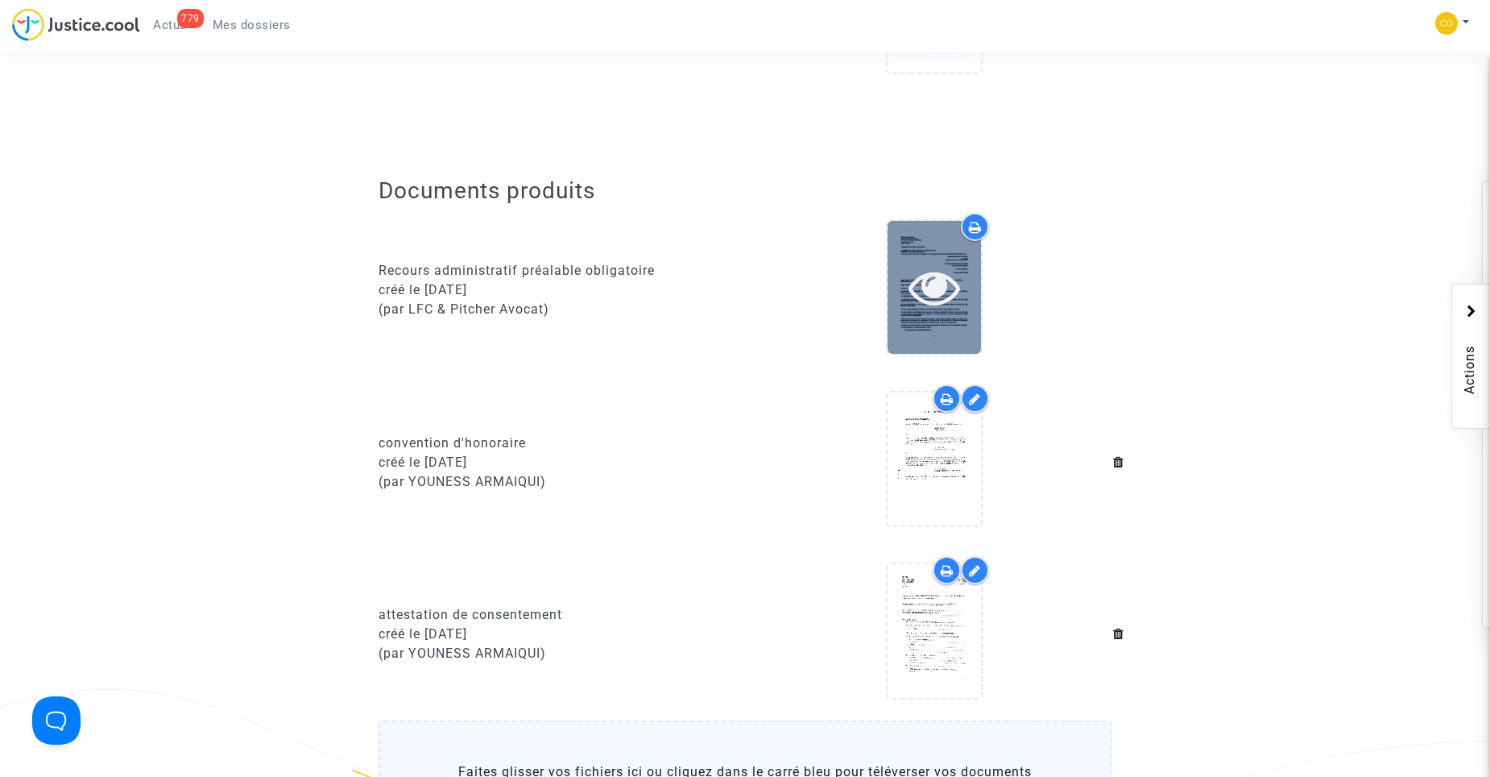
click at [938, 265] on icon at bounding box center [935, 287] width 52 height 52
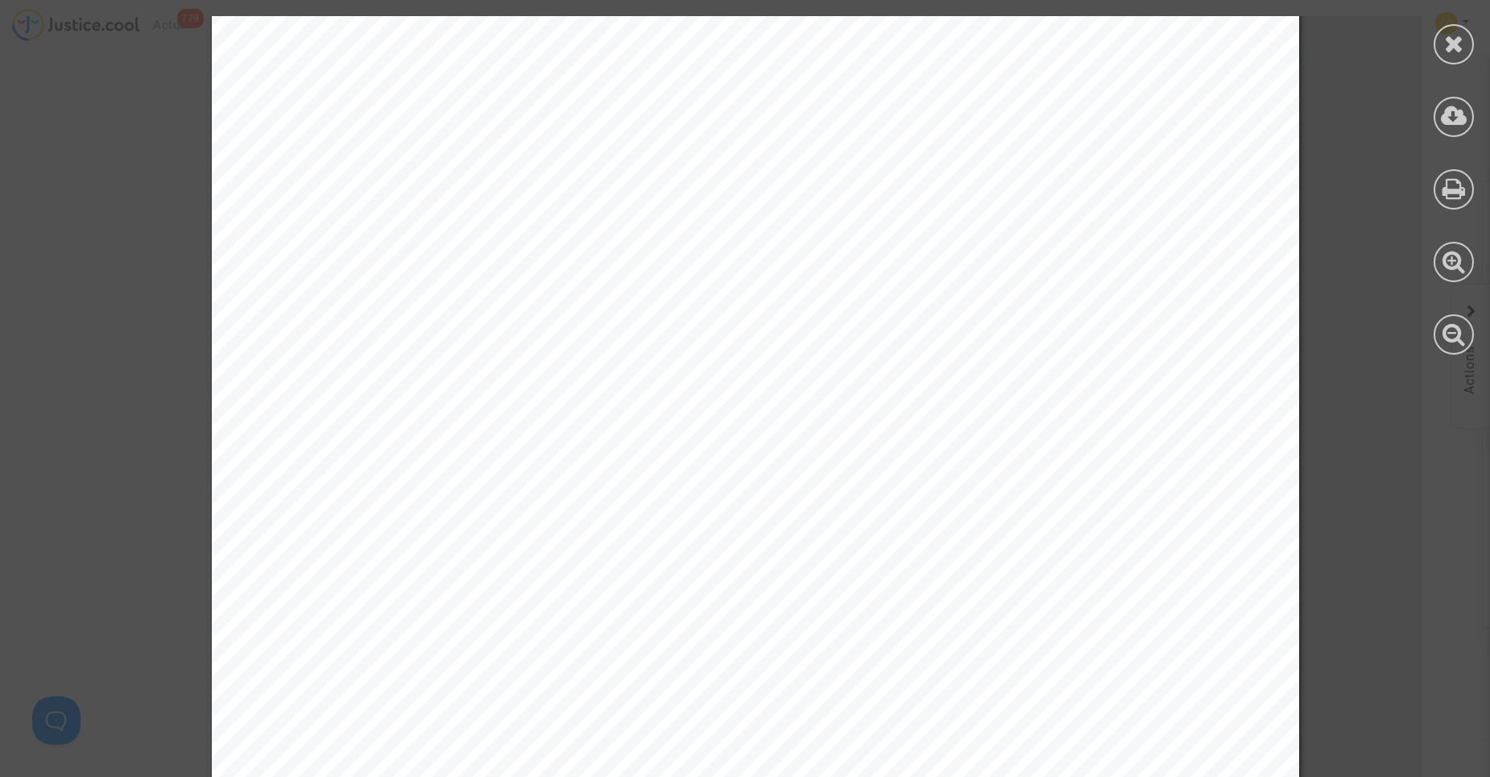
scroll to position [483, 0]
drag, startPoint x: 1101, startPoint y: 139, endPoint x: 1199, endPoint y: 149, distance: 98.0
click at [1199, 149] on div "Maître Joyce Pitcher Avocat au Barreau de Paris 201 rue du Faubourg Saint-Denis…" at bounding box center [756, 301] width 1088 height 1537
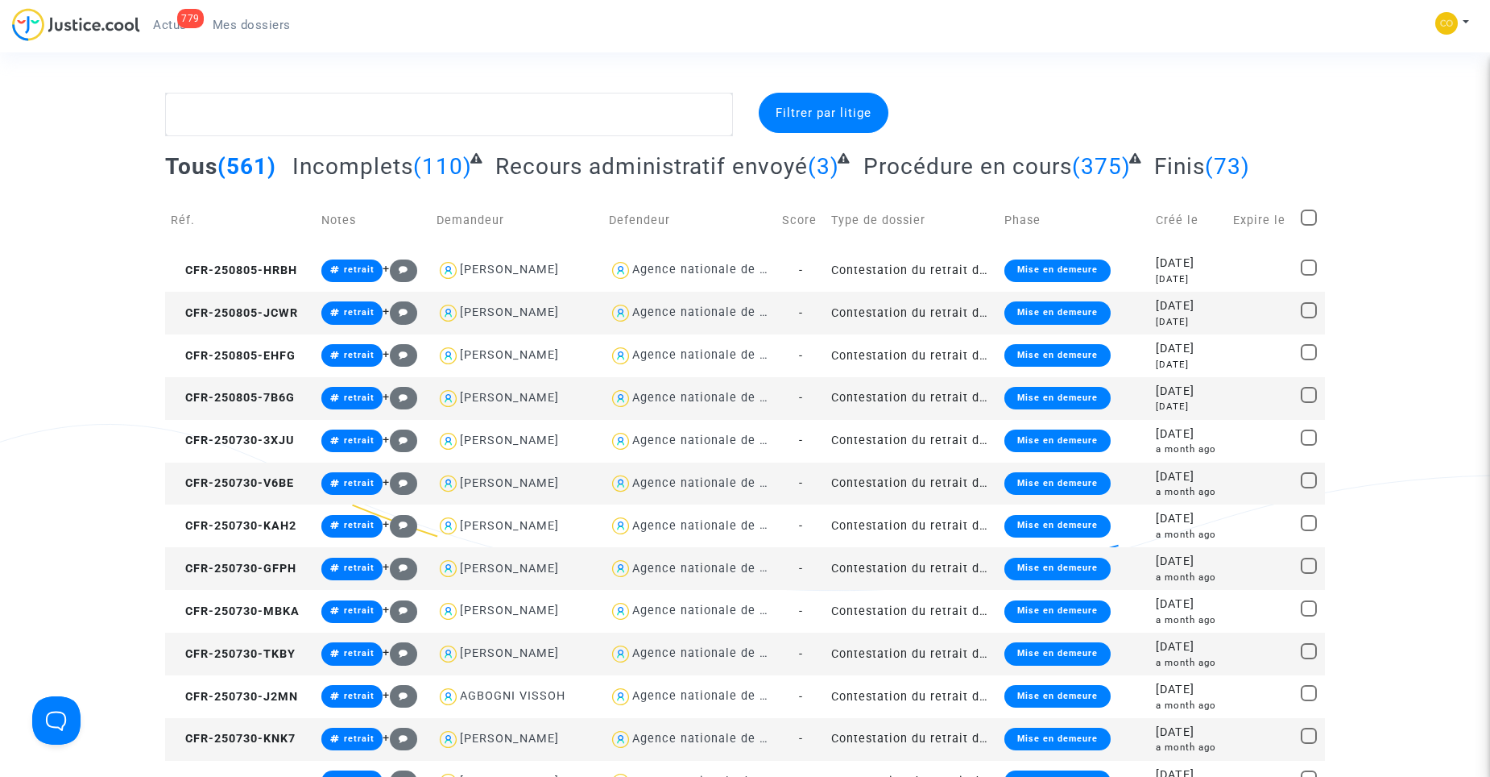
drag, startPoint x: 447, startPoint y: 135, endPoint x: 139, endPoint y: 213, distance: 317.7
